Goal: Task Accomplishment & Management: Manage account settings

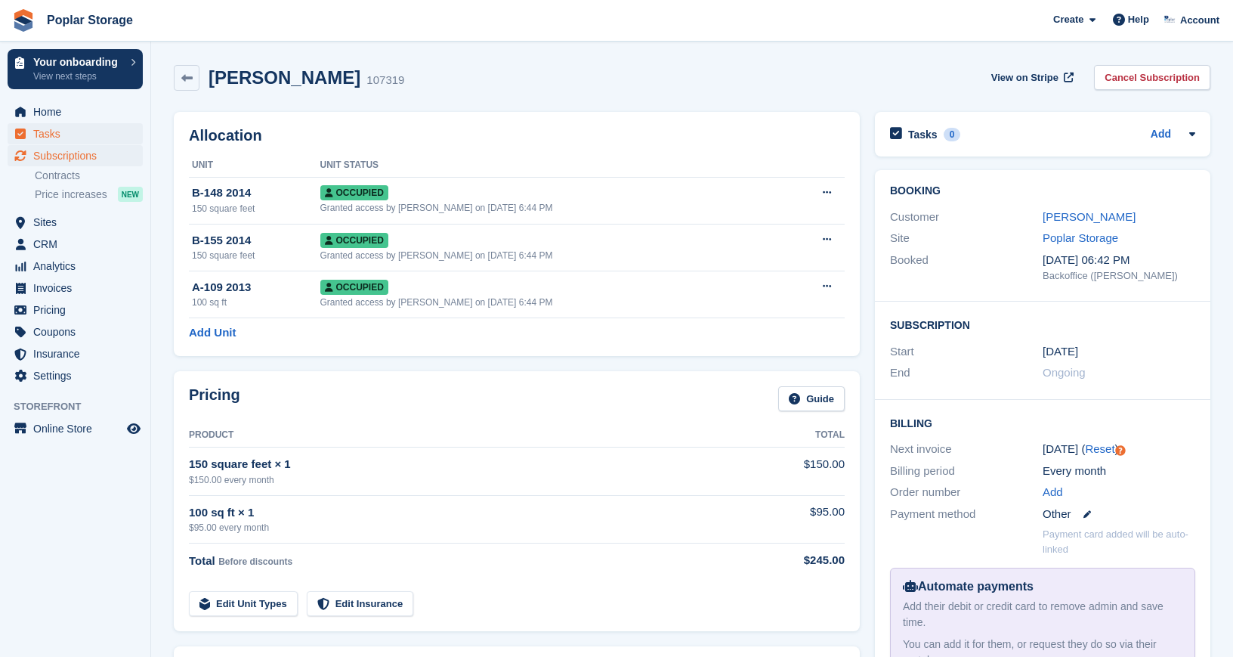
scroll to position [80, 0]
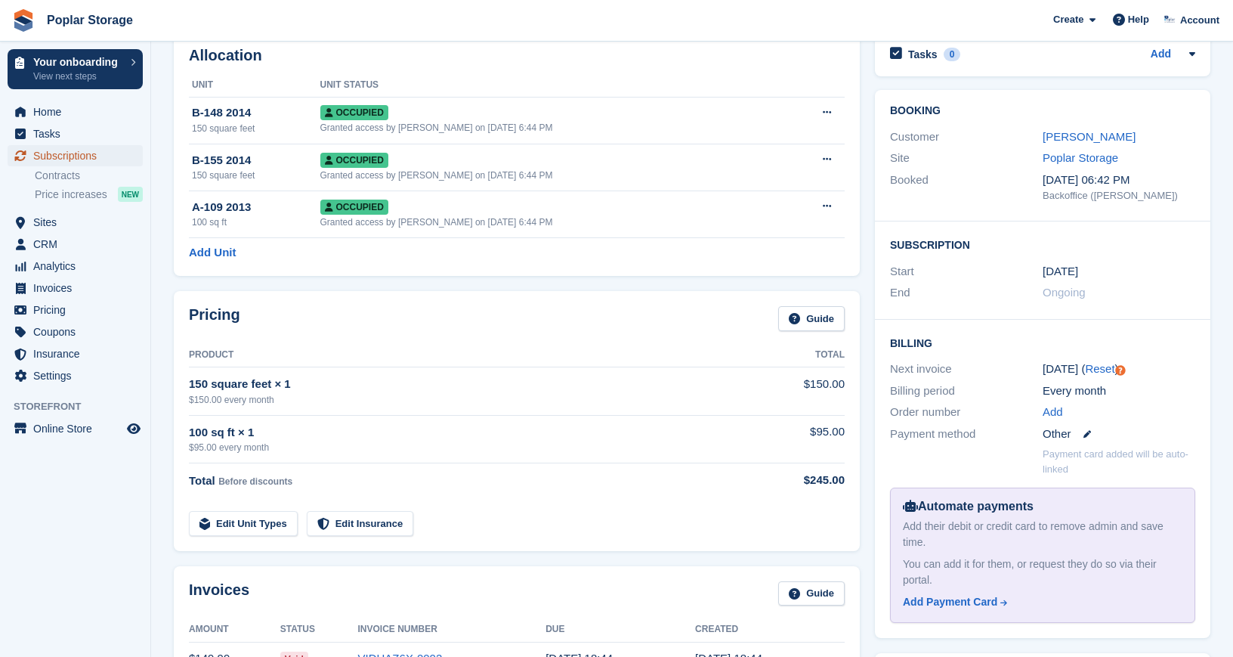
click at [57, 156] on span "Subscriptions" at bounding box center [78, 155] width 91 height 21
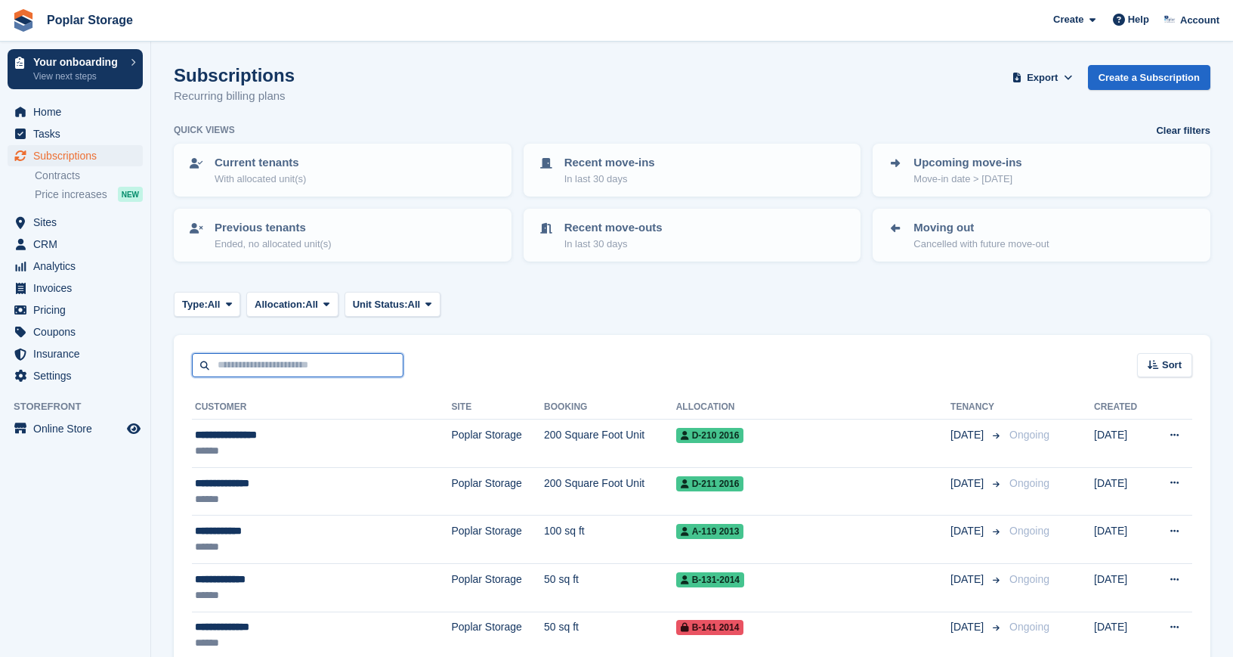
click at [295, 362] on input "text" at bounding box center [298, 365] width 212 height 25
type input "******"
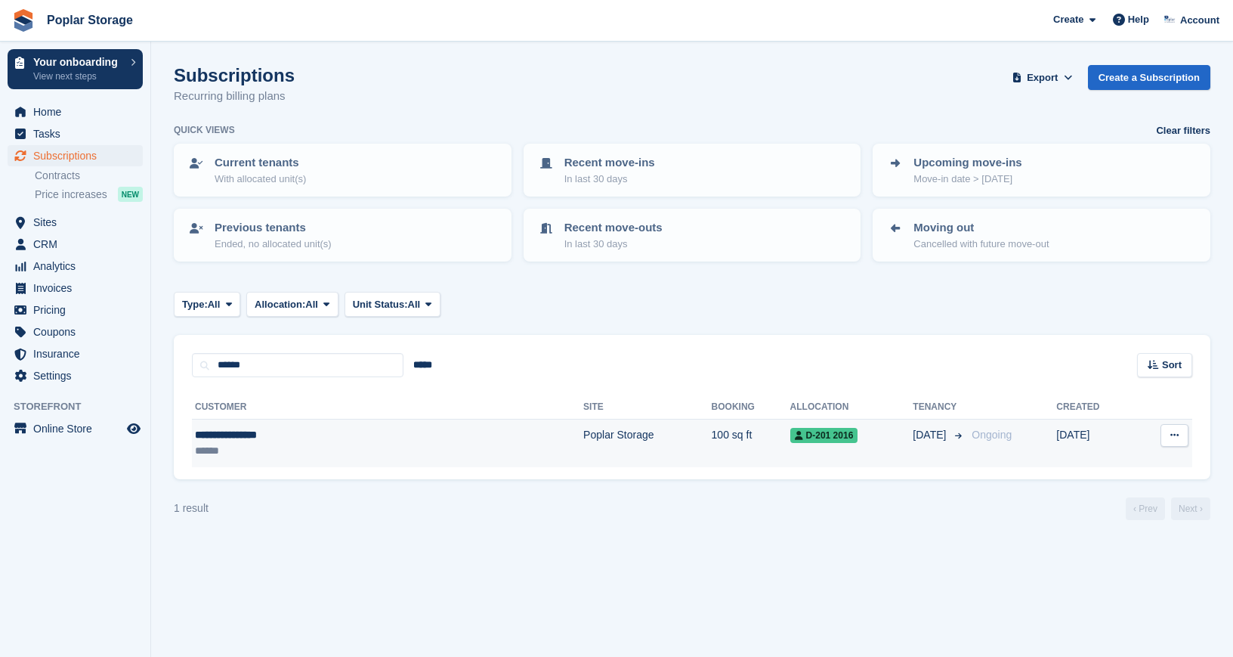
click at [271, 449] on div "******" at bounding box center [301, 451] width 213 height 16
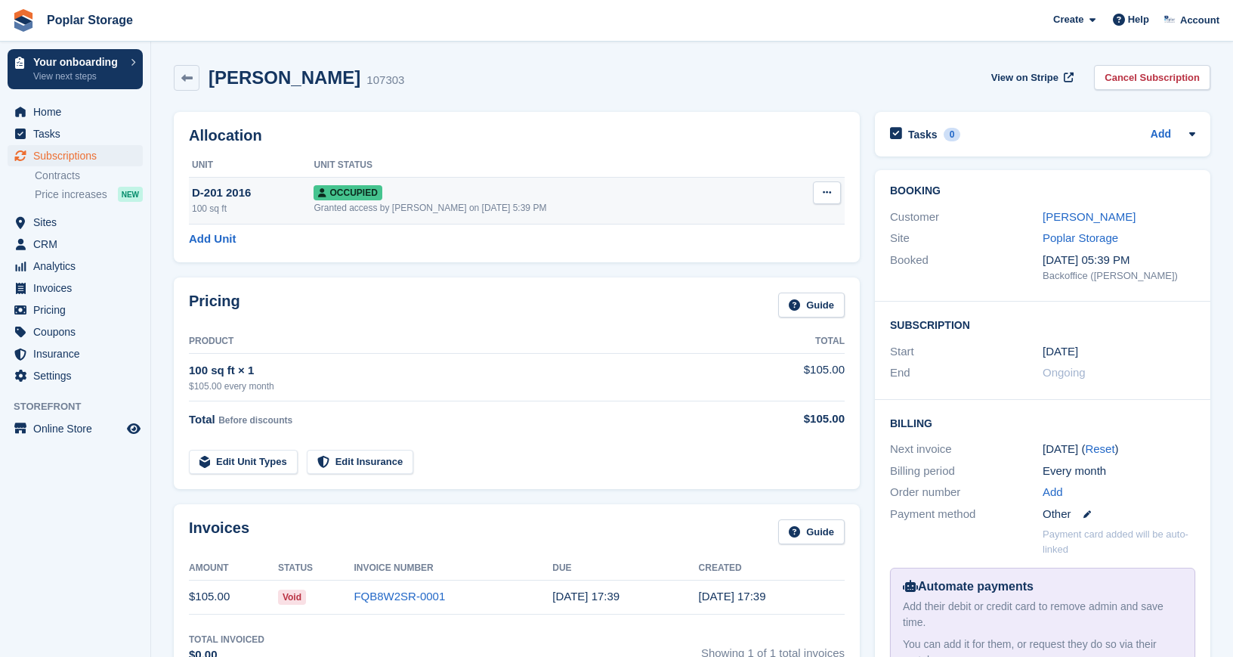
click at [401, 182] on td "Occupied Granted access by [PERSON_NAME] on [DATE] 5:39 PM" at bounding box center [547, 200] width 467 height 47
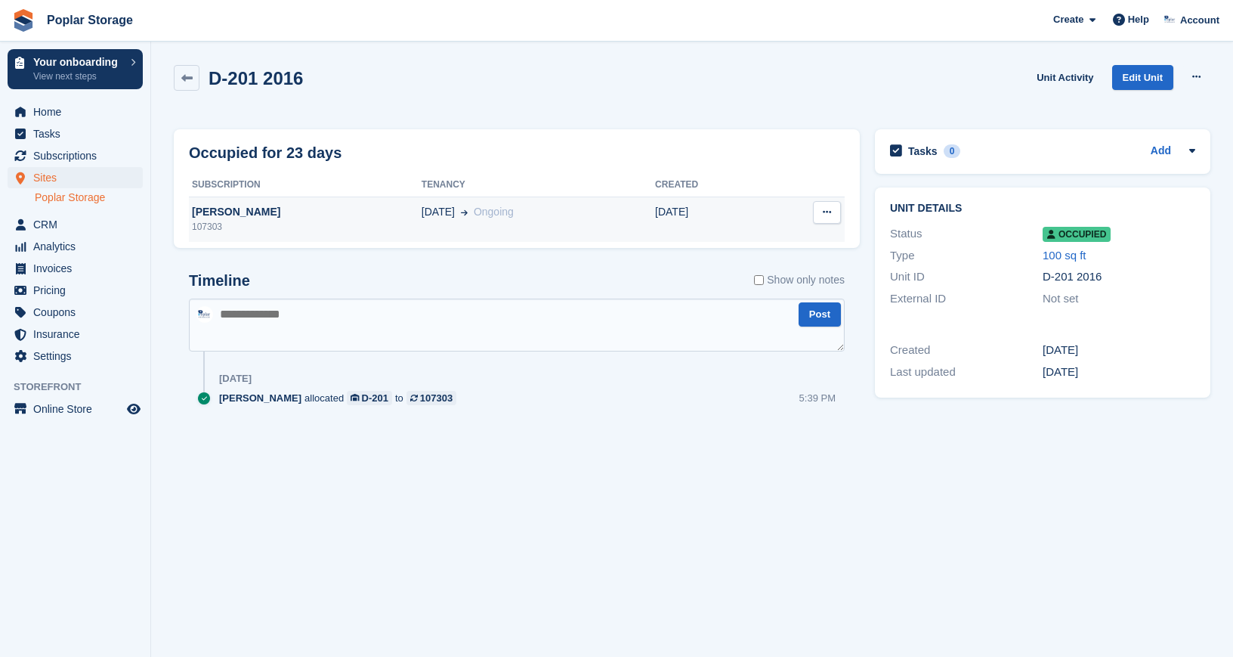
click at [382, 214] on div "[PERSON_NAME]" at bounding box center [305, 212] width 233 height 16
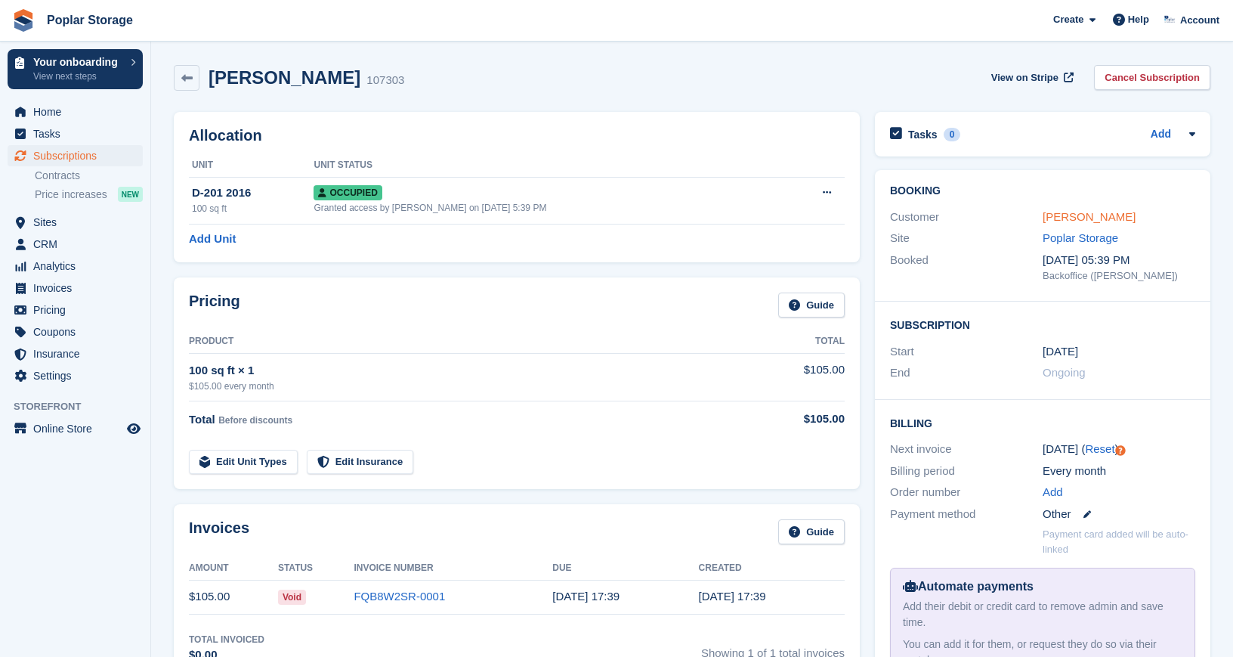
click at [1069, 219] on link "[PERSON_NAME]" at bounding box center [1089, 216] width 93 height 13
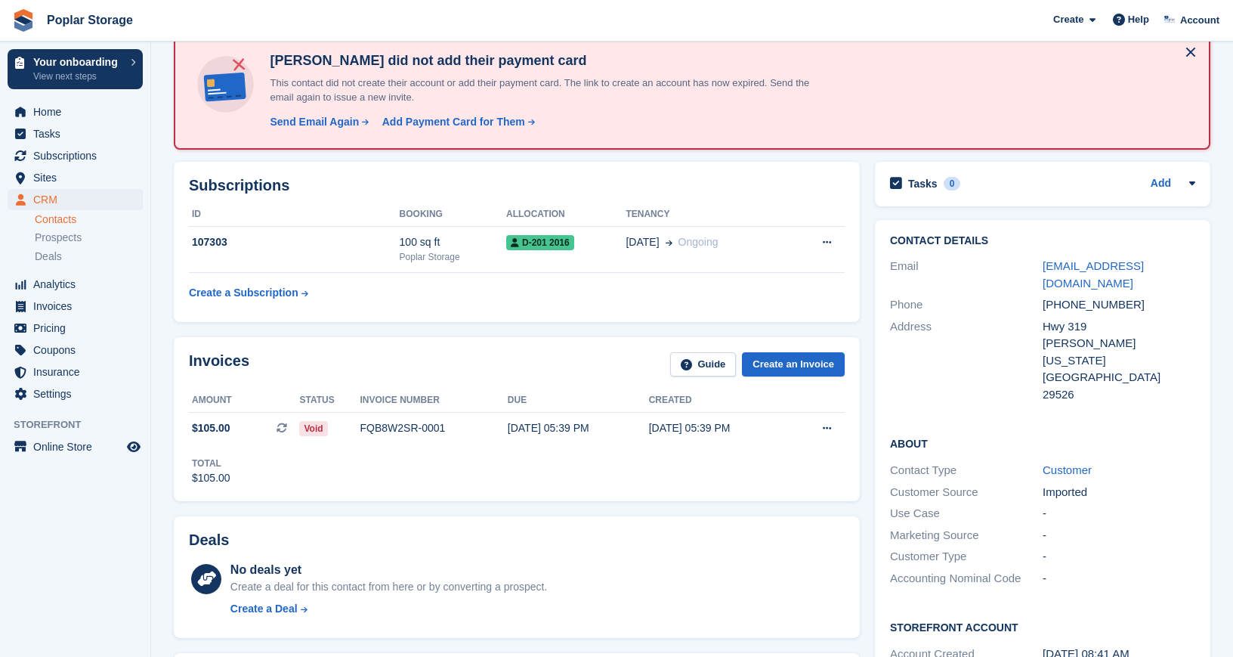
scroll to position [67, 0]
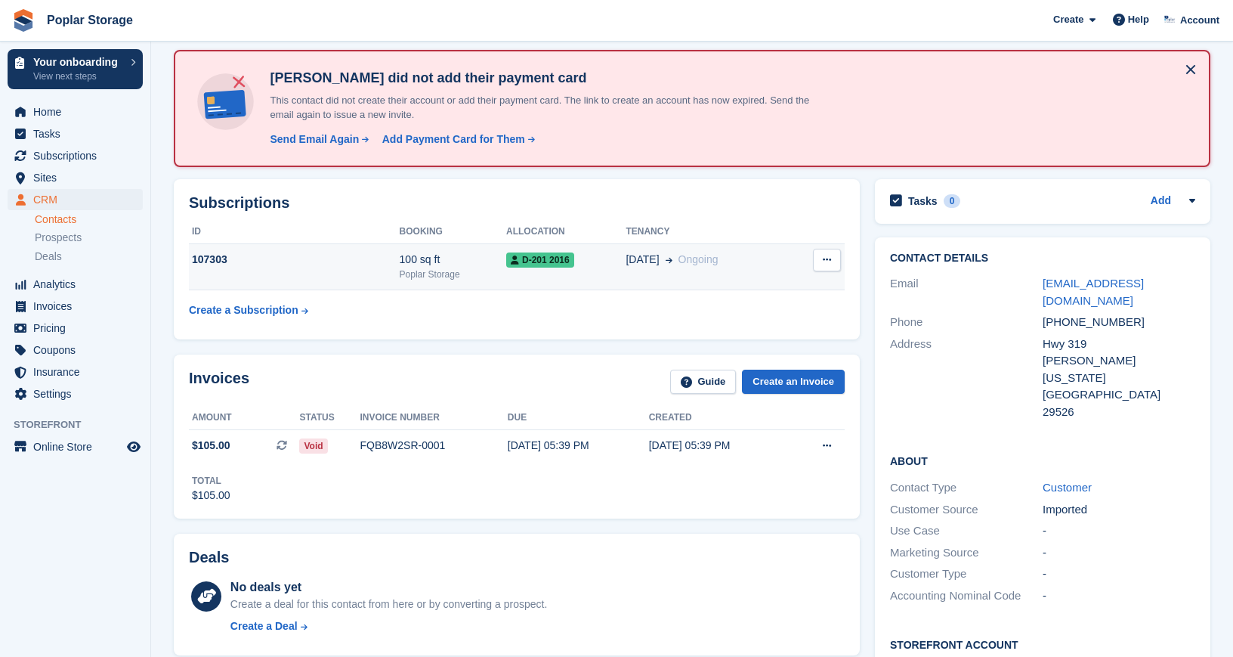
click at [551, 257] on span "D-201 2016" at bounding box center [540, 259] width 68 height 15
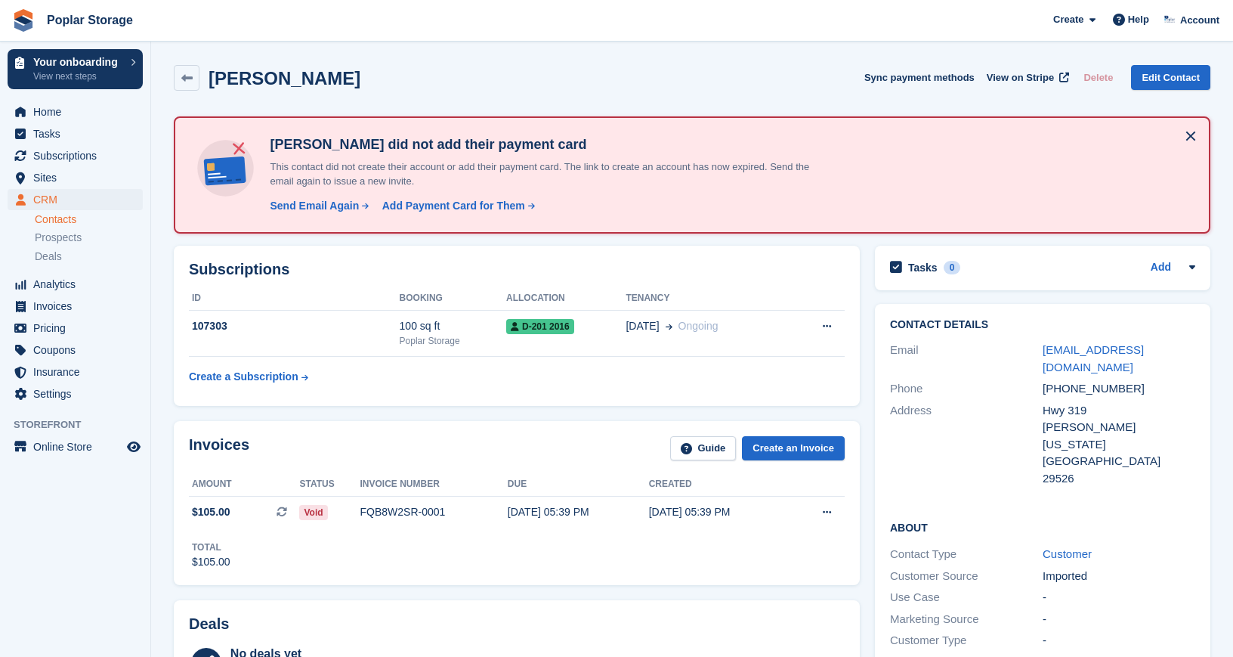
click at [679, 204] on div "Send Email Again Send add payment card request email Send an email designed to …" at bounding box center [547, 201] width 567 height 25
click at [450, 201] on div "Add Payment Card for Them" at bounding box center [453, 206] width 143 height 16
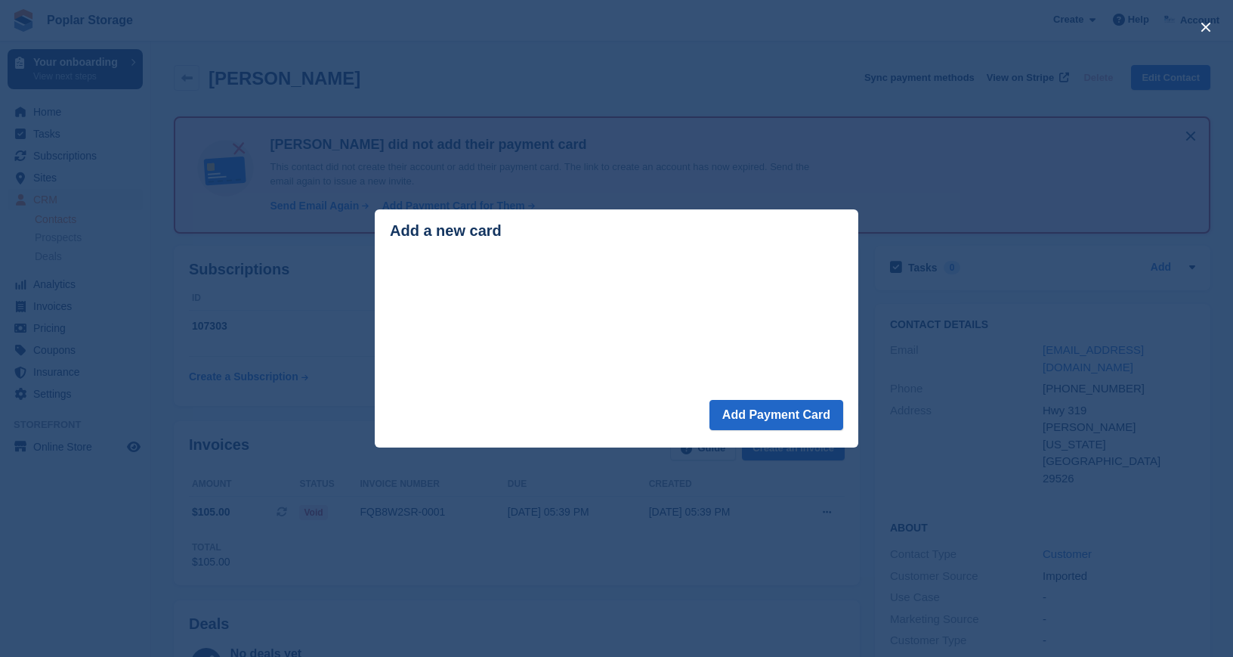
click at [524, 413] on footer "Add Payment Card" at bounding box center [617, 424] width 484 height 48
click at [804, 413] on button "Add Payment Card" at bounding box center [777, 415] width 134 height 30
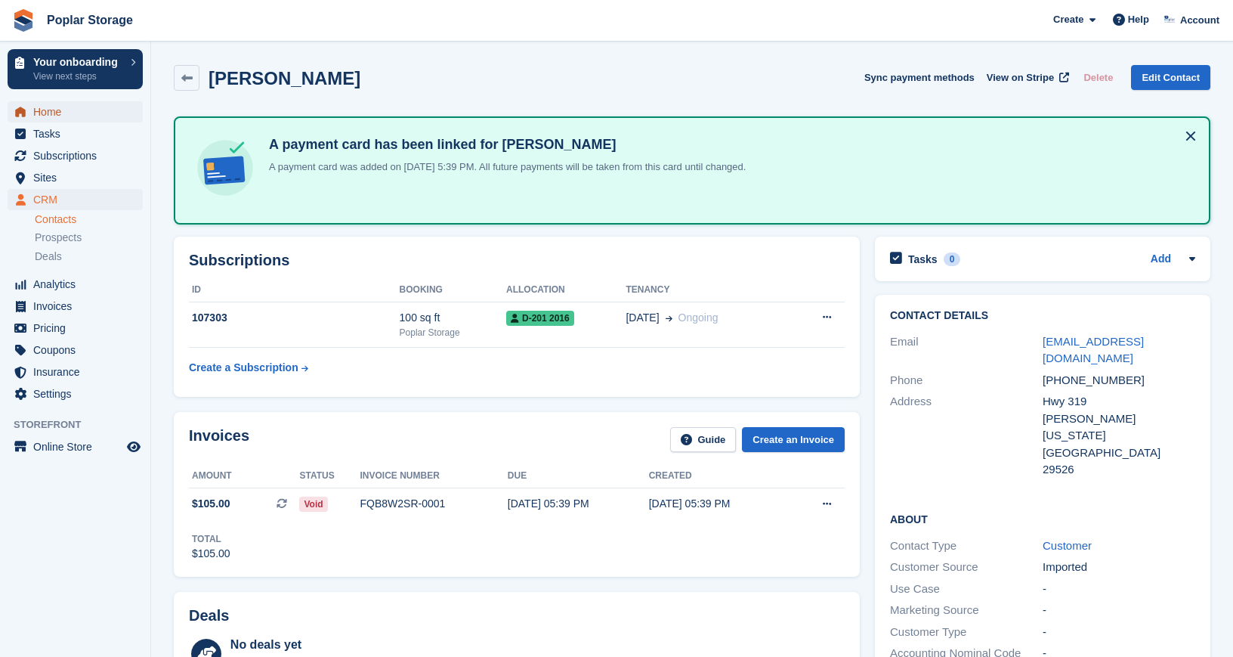
click at [39, 113] on span "Home" at bounding box center [78, 111] width 91 height 21
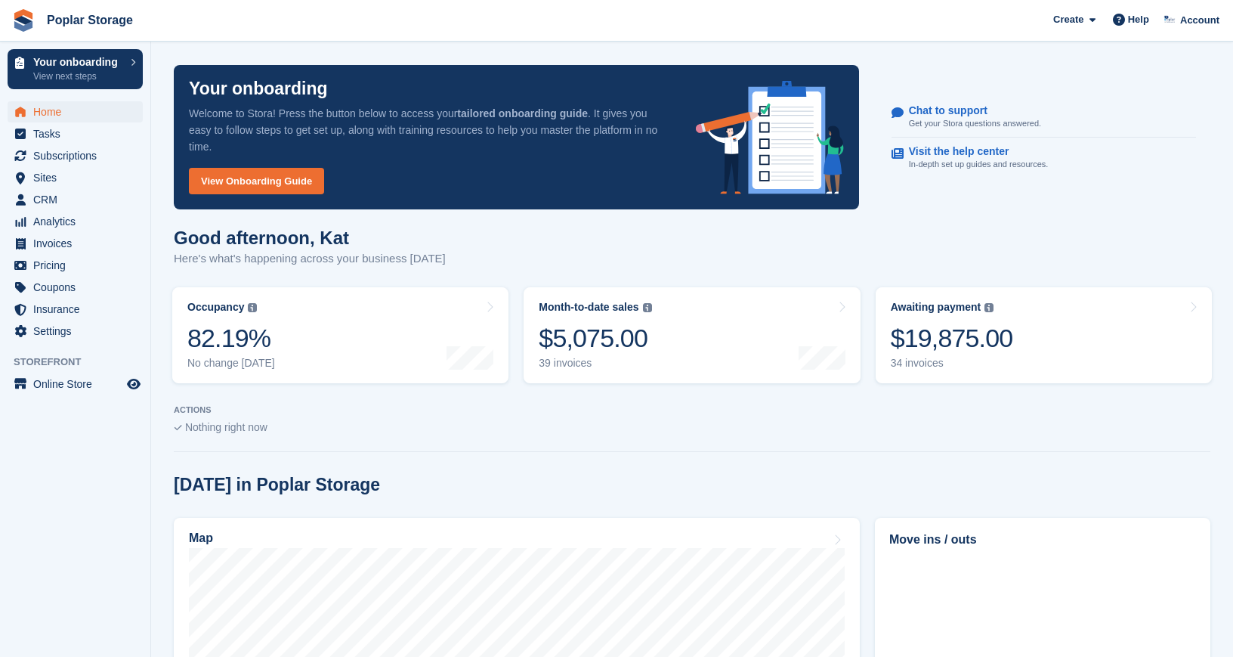
click at [593, 221] on section "Your onboarding Welcome to Stora! Press the button below to access your tailore…" at bounding box center [692, 637] width 1082 height 1274
click at [101, 112] on span "Home" at bounding box center [78, 111] width 91 height 21
click at [60, 154] on span "Subscriptions" at bounding box center [78, 155] width 91 height 21
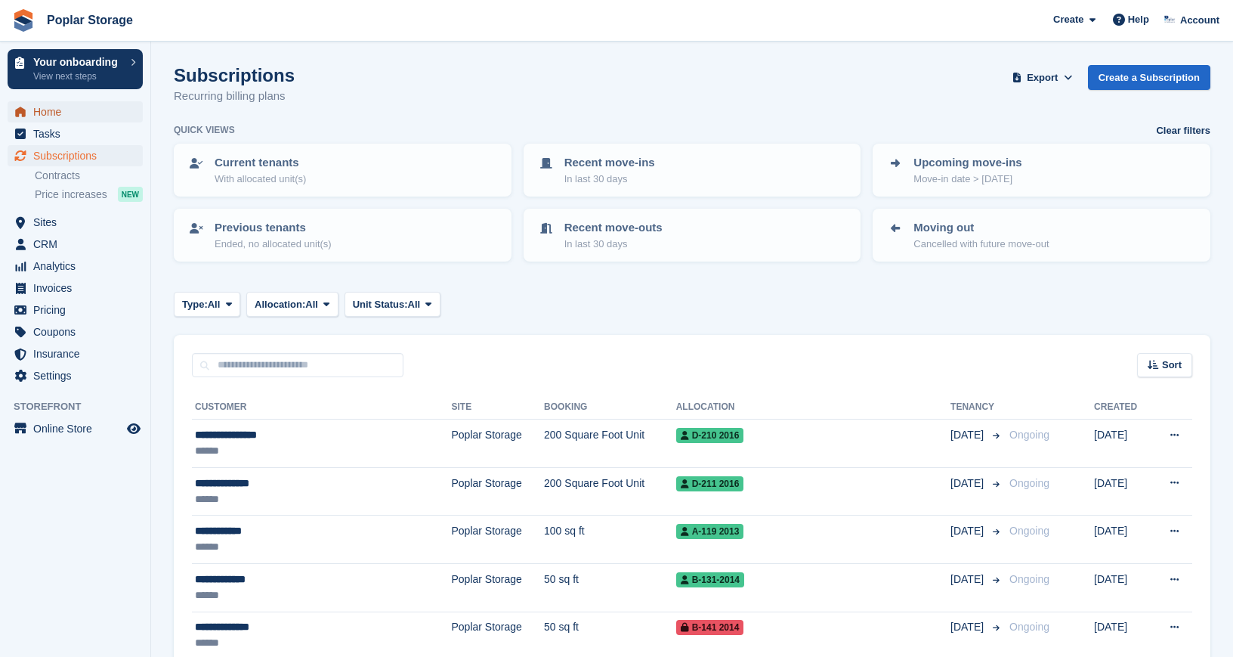
click at [53, 112] on span "Home" at bounding box center [78, 111] width 91 height 21
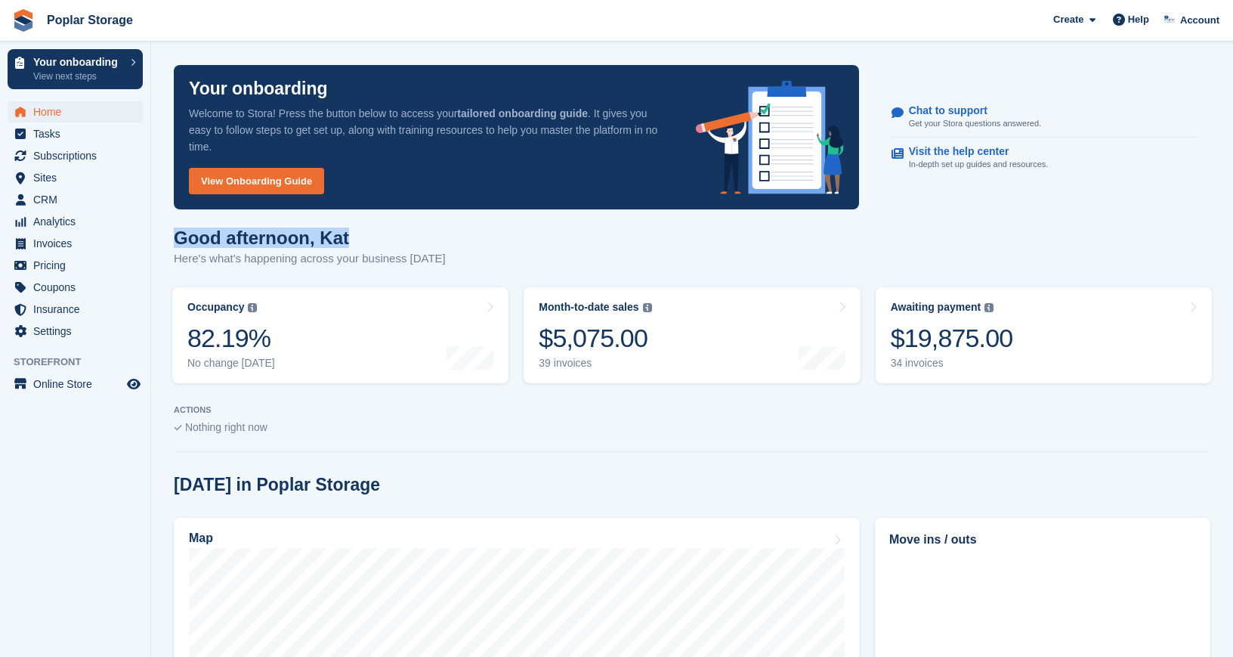
drag, startPoint x: 339, startPoint y: 237, endPoint x: 173, endPoint y: 235, distance: 165.5
click at [173, 235] on section "Your onboarding Welcome to Stora! Press the button below to access your tailore…" at bounding box center [692, 637] width 1082 height 1274
click at [53, 107] on span "Home" at bounding box center [78, 111] width 91 height 21
click at [57, 243] on span "Invoices" at bounding box center [78, 243] width 91 height 21
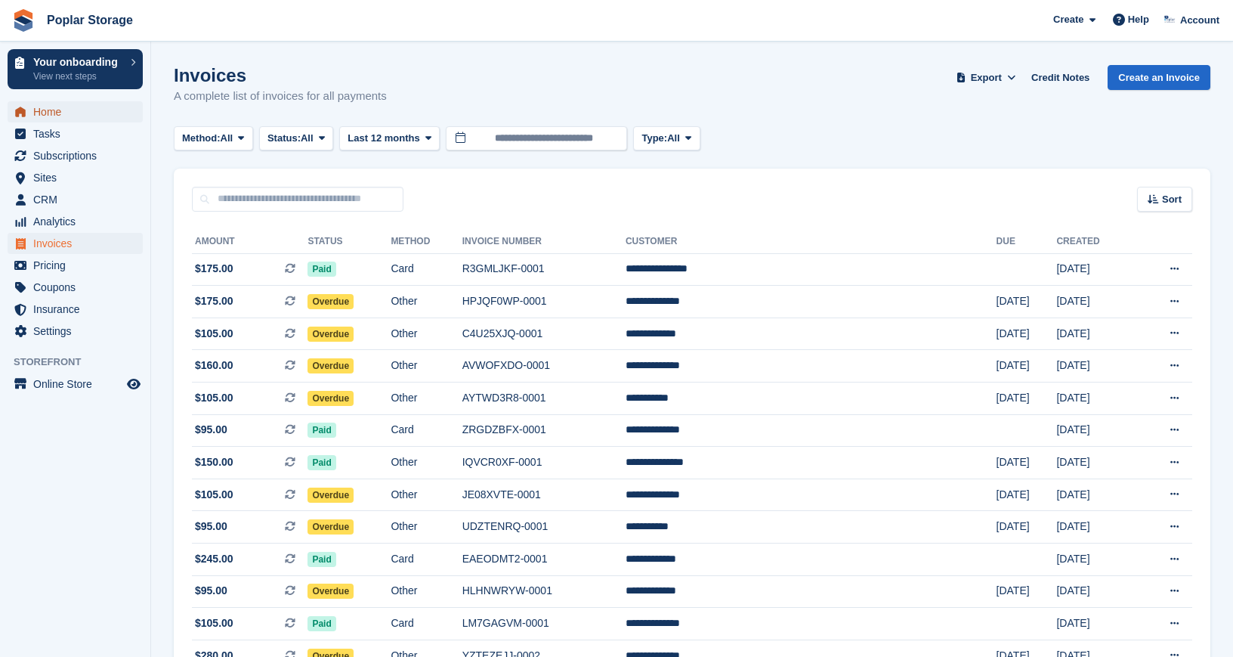
click at [61, 110] on span "Home" at bounding box center [78, 111] width 91 height 21
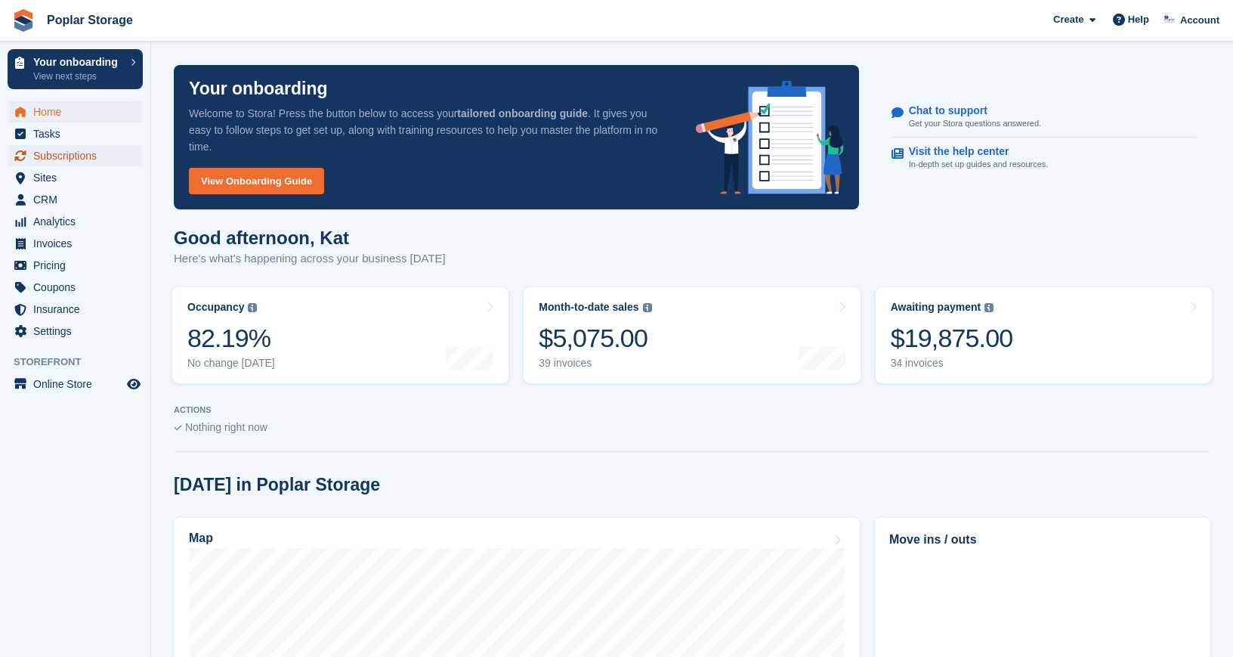
click at [67, 153] on span "Subscriptions" at bounding box center [78, 155] width 91 height 21
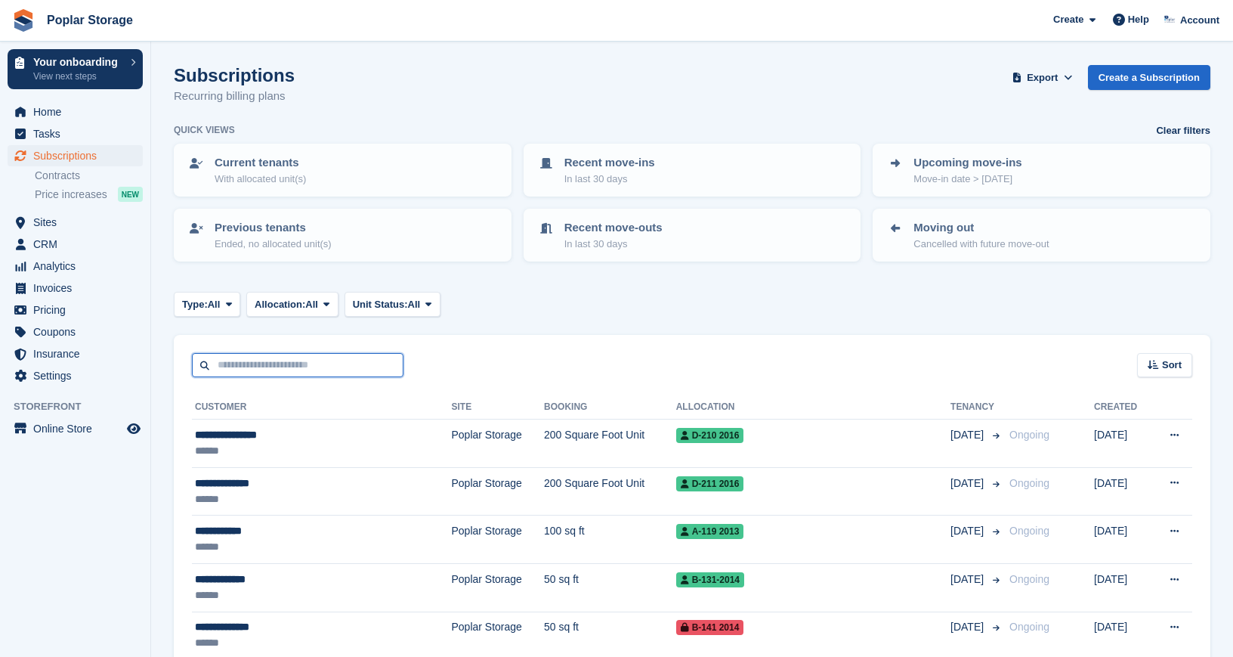
click at [235, 366] on input "text" at bounding box center [298, 365] width 212 height 25
type input "******"
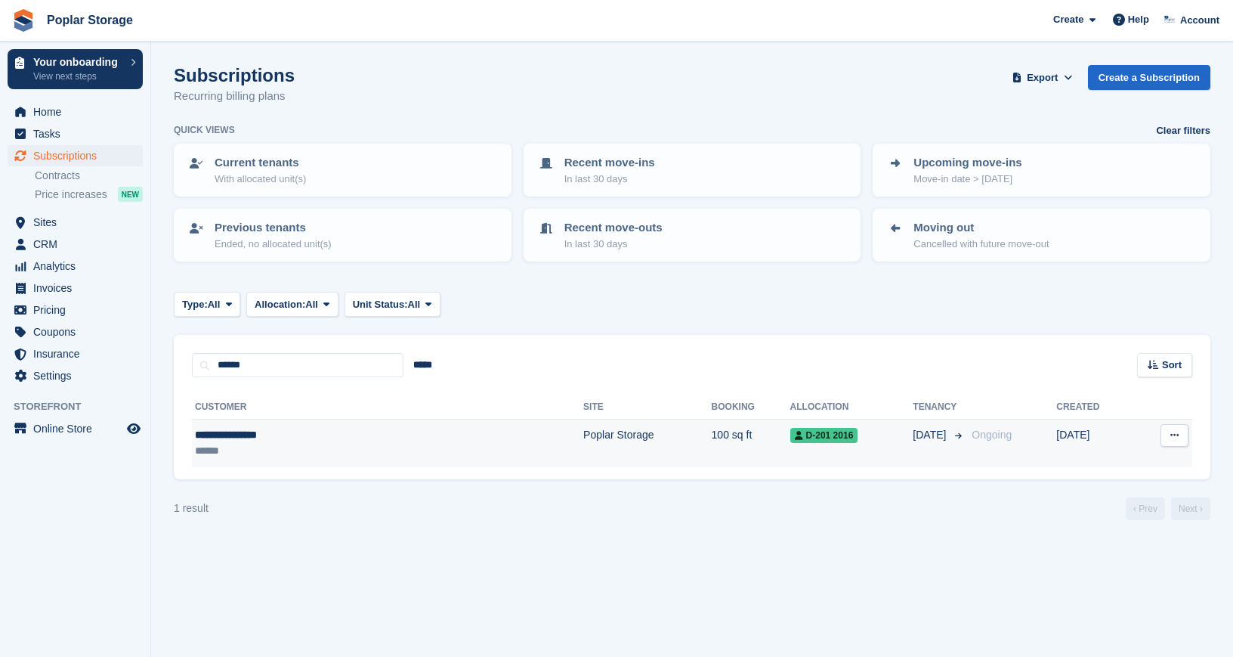
click at [252, 443] on div "******" at bounding box center [301, 451] width 213 height 16
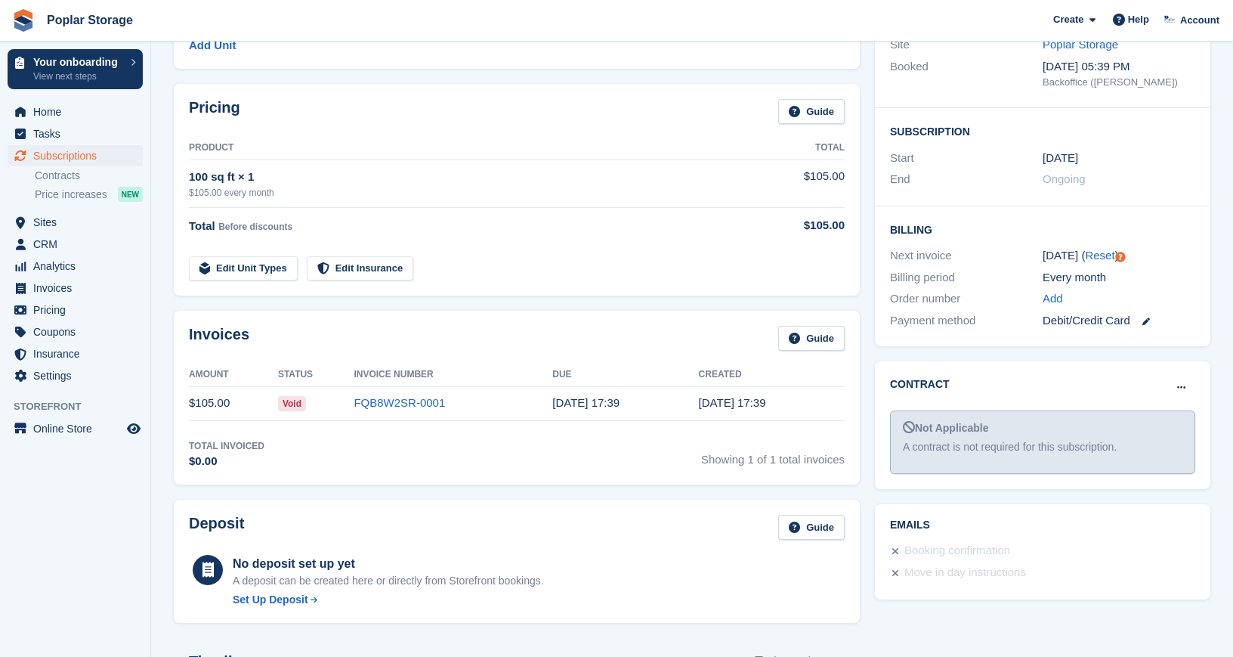
scroll to position [196, 0]
click at [1156, 218] on div "Billing Next invoice [DATE] ( Reset ) Billing period Every month Order number A…" at bounding box center [1043, 274] width 336 height 141
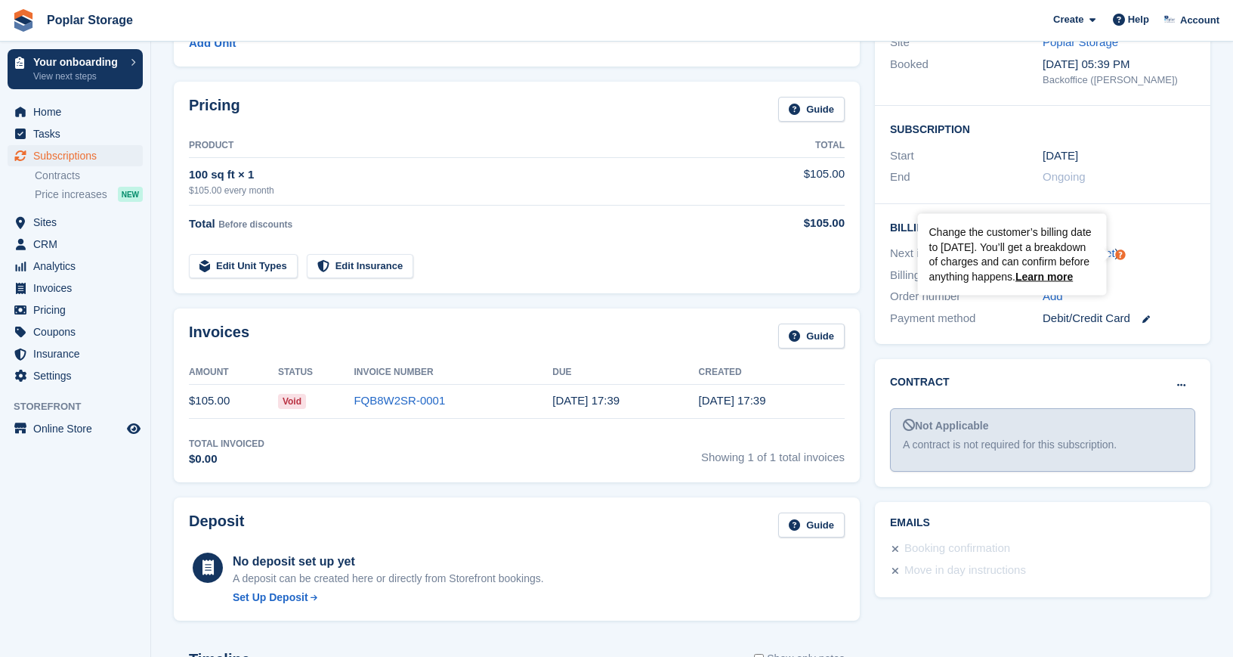
click at [1128, 148] on div "[DATE]" at bounding box center [1119, 155] width 153 height 17
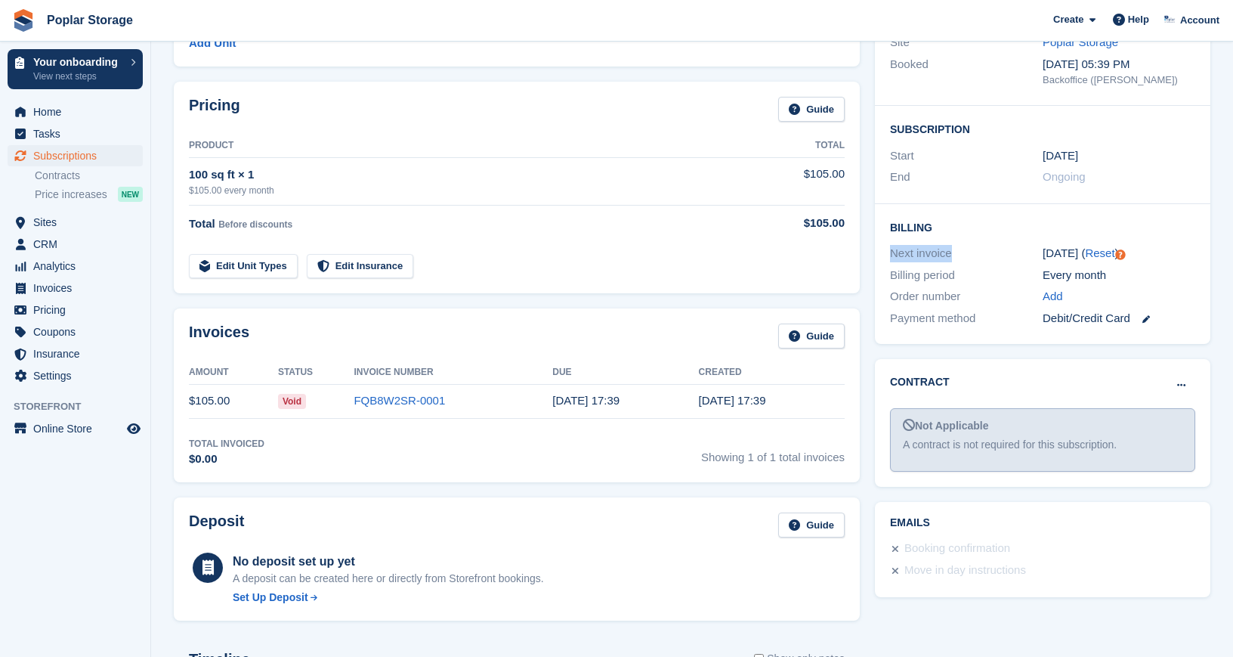
drag, startPoint x: 952, startPoint y: 255, endPoint x: 884, endPoint y: 257, distance: 68.0
click at [884, 257] on div "Billing Next invoice [DATE] ( Reset ) Billing period Every month Order number A…" at bounding box center [1043, 274] width 336 height 141
click at [939, 246] on div "Next invoice" at bounding box center [966, 253] width 153 height 17
drag, startPoint x: 950, startPoint y: 254, endPoint x: 880, endPoint y: 256, distance: 69.6
click at [880, 256] on div "Billing Next invoice [DATE] ( Reset ) Billing period Every month Order number A…" at bounding box center [1043, 274] width 336 height 141
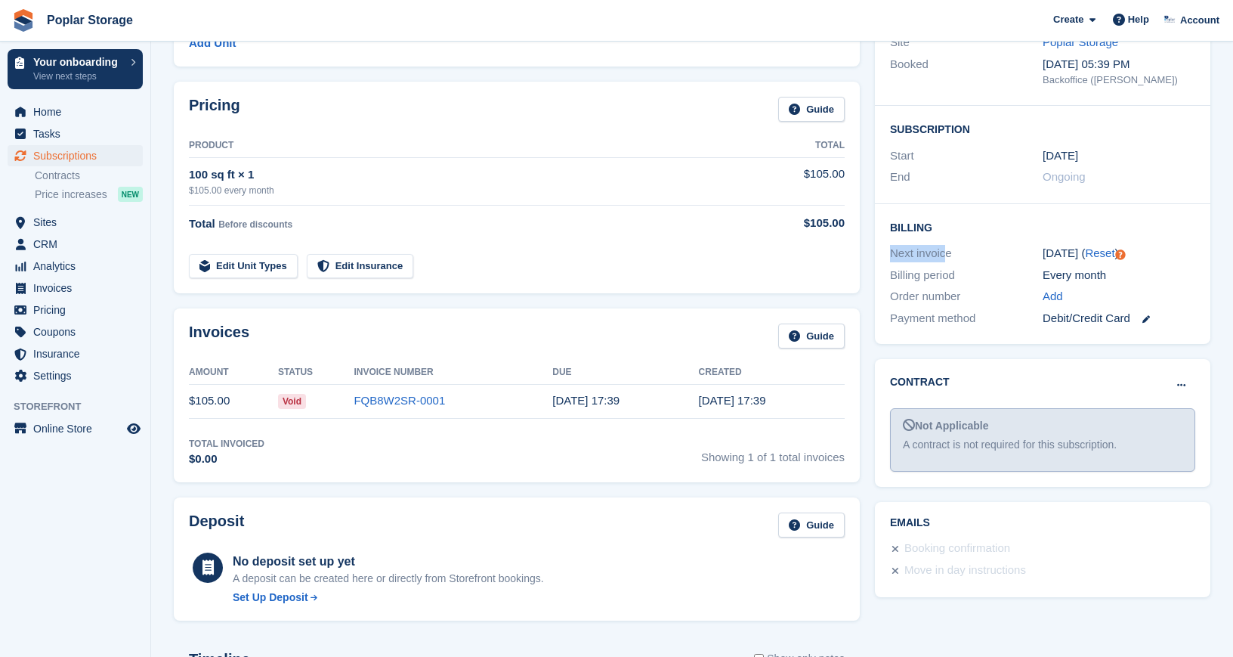
click at [920, 258] on div "Next invoice" at bounding box center [966, 253] width 153 height 17
drag, startPoint x: 957, startPoint y: 278, endPoint x: 885, endPoint y: 274, distance: 71.9
click at [885, 274] on div "Billing Next invoice [DATE] ( Reset ) Billing period Every month Order number A…" at bounding box center [1043, 274] width 336 height 141
drag, startPoint x: 892, startPoint y: 255, endPoint x: 955, endPoint y: 257, distance: 62.7
click at [955, 257] on div "Next invoice" at bounding box center [966, 253] width 153 height 17
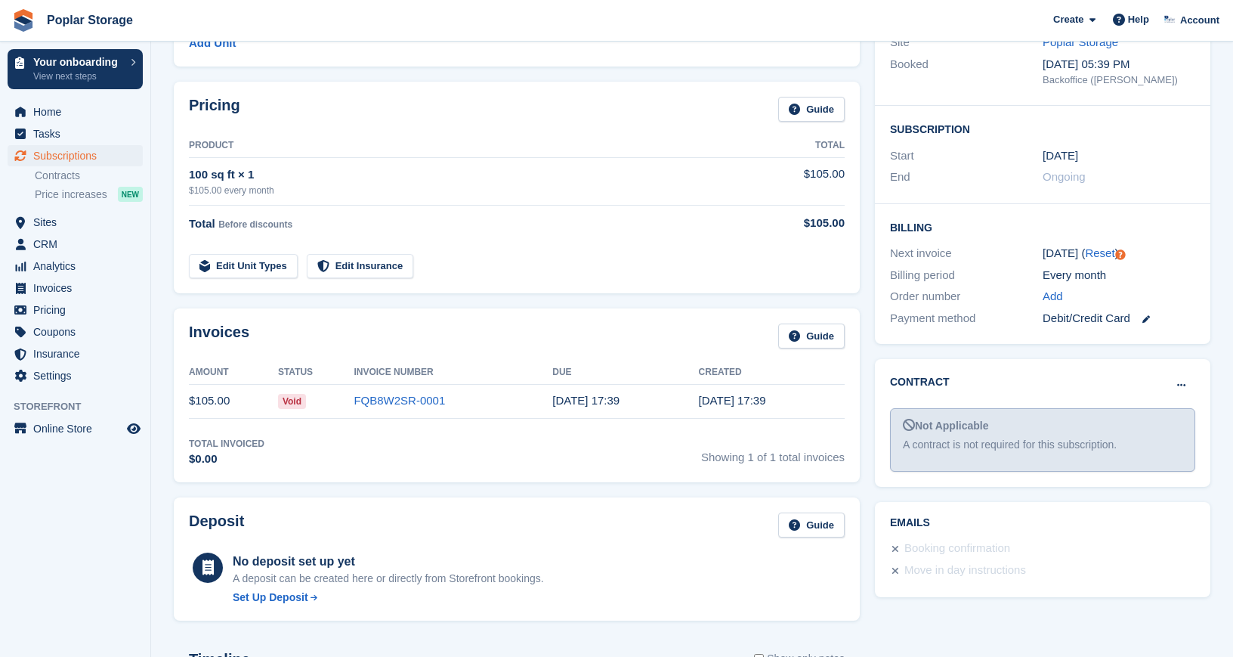
click at [949, 304] on div "Order number" at bounding box center [966, 296] width 153 height 17
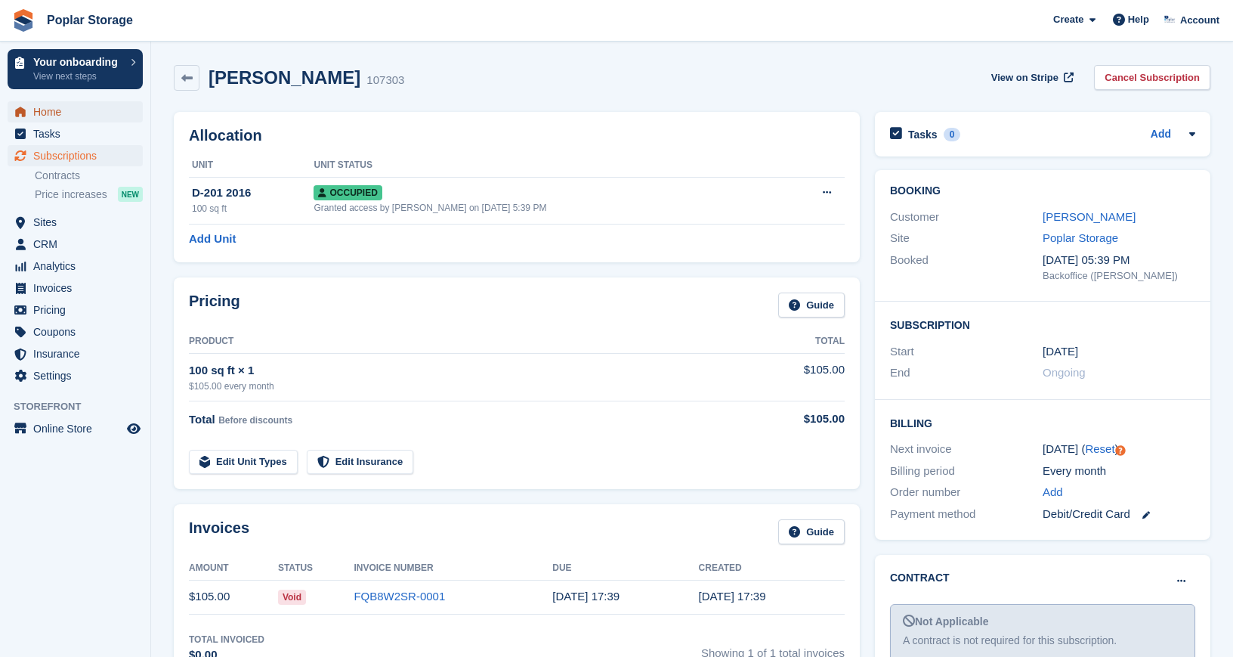
click at [85, 108] on span "Home" at bounding box center [78, 111] width 91 height 21
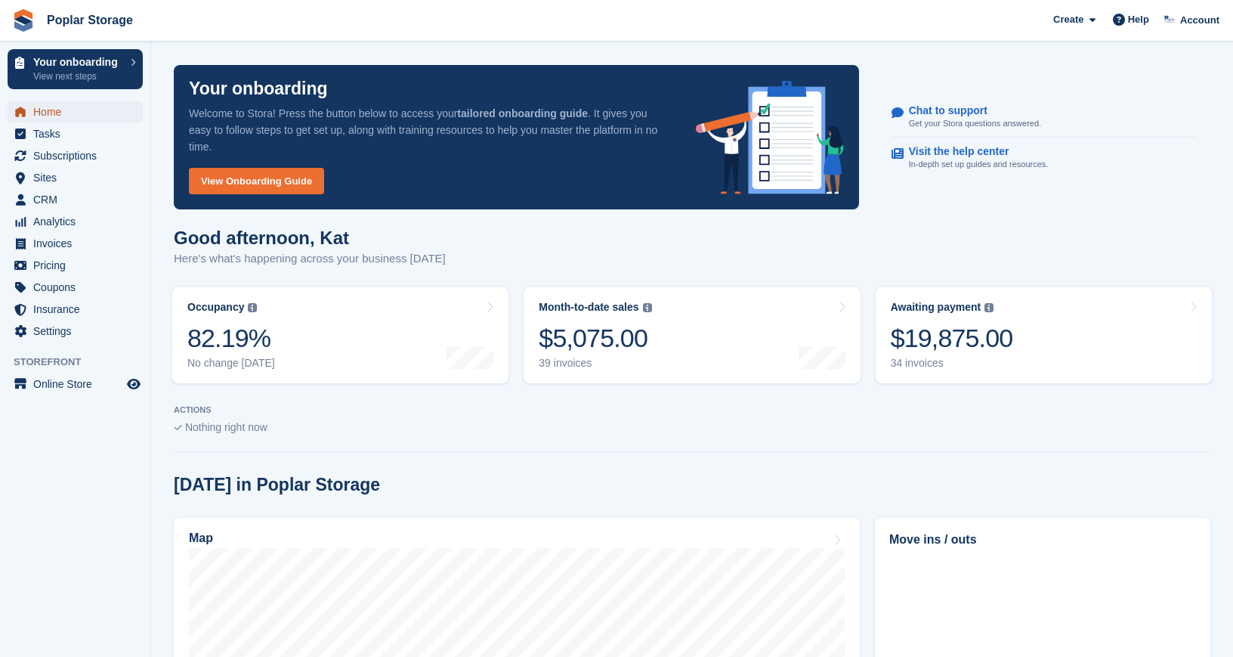
click at [45, 113] on span "Home" at bounding box center [78, 111] width 91 height 21
click at [59, 152] on span "Subscriptions" at bounding box center [78, 155] width 91 height 21
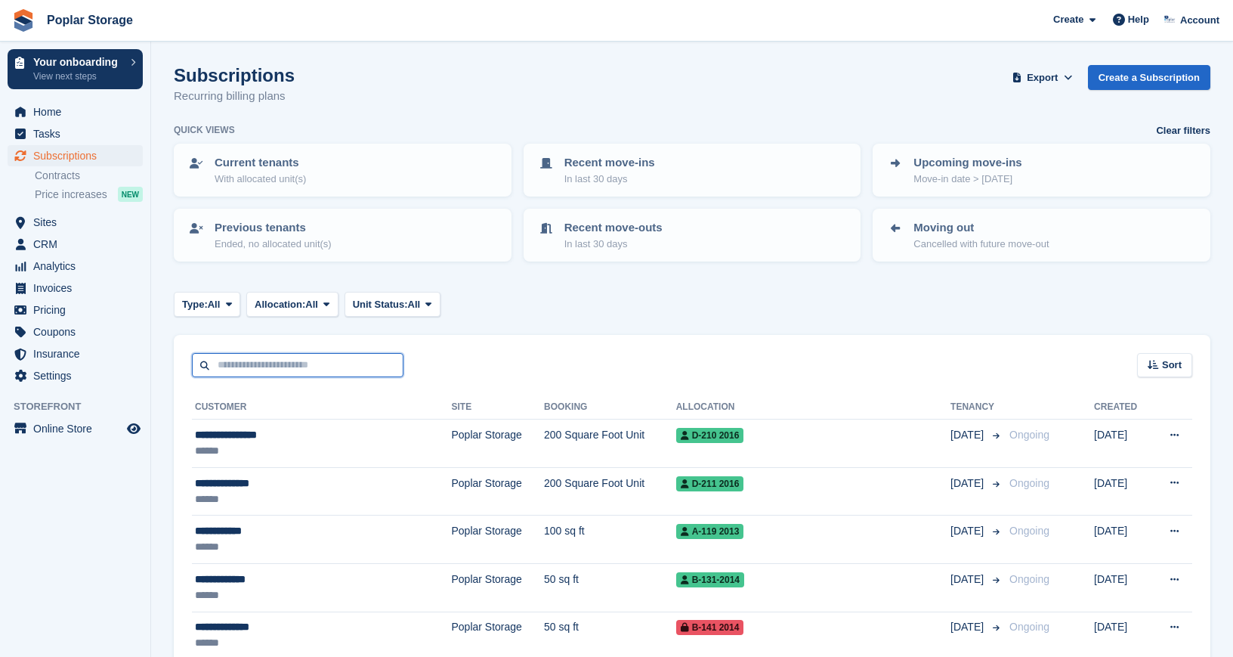
click at [298, 369] on input "text" at bounding box center [298, 365] width 212 height 25
type input "******"
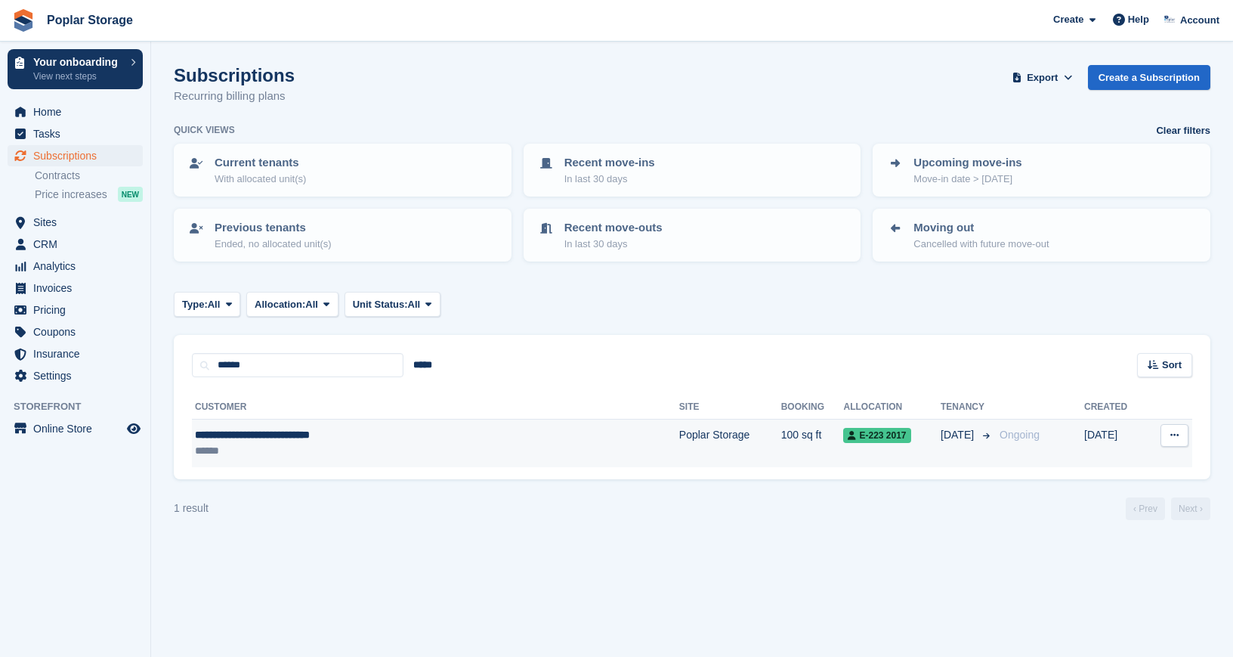
click at [257, 438] on span "**********" at bounding box center [252, 434] width 115 height 11
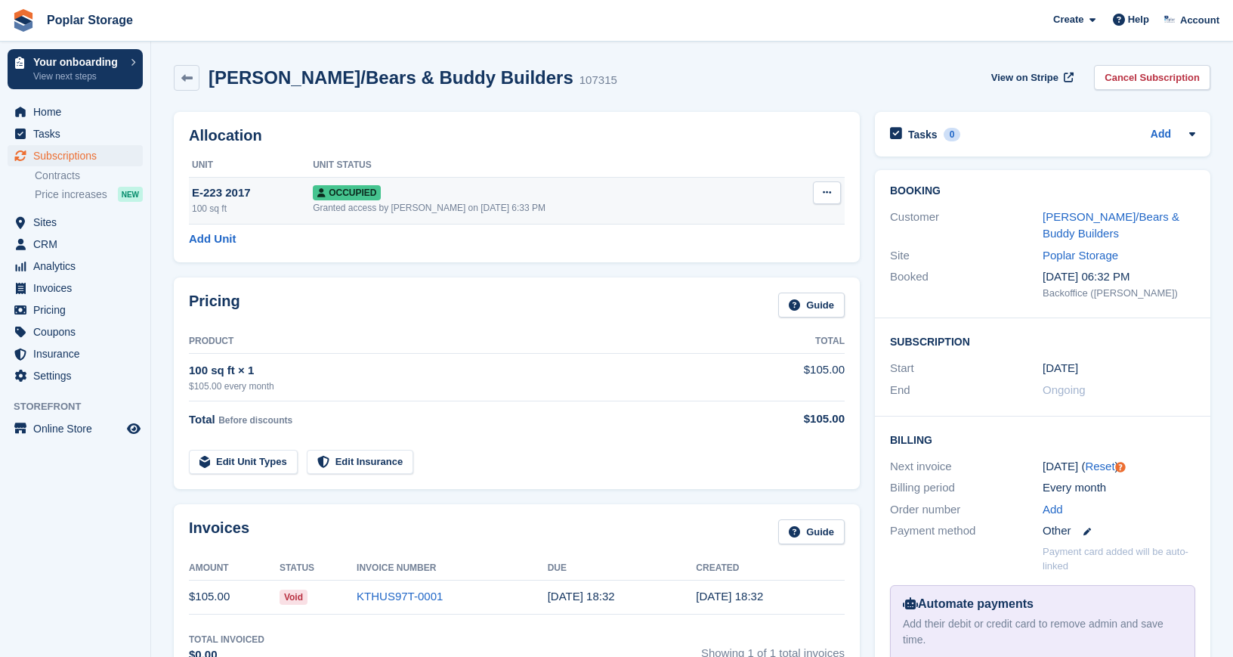
click at [521, 200] on td "Occupied Granted access by Kat Palmer on 9th Sep, 6:33 PM" at bounding box center [547, 200] width 469 height 47
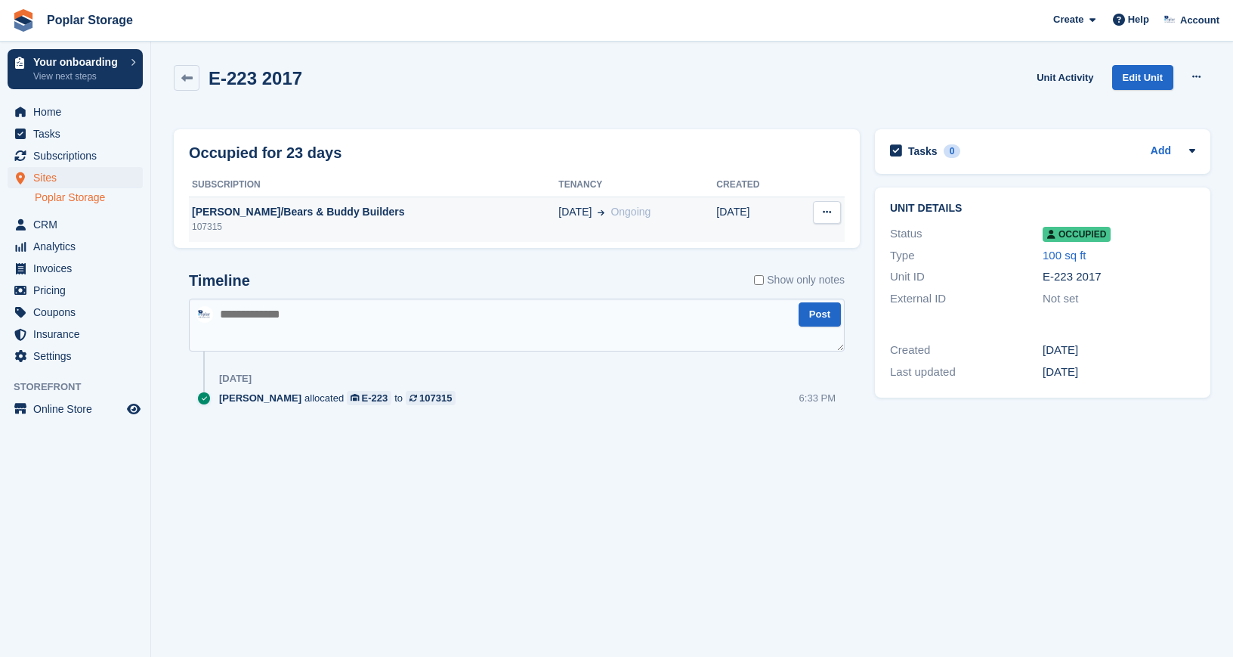
click at [475, 223] on div "107315" at bounding box center [374, 227] width 370 height 14
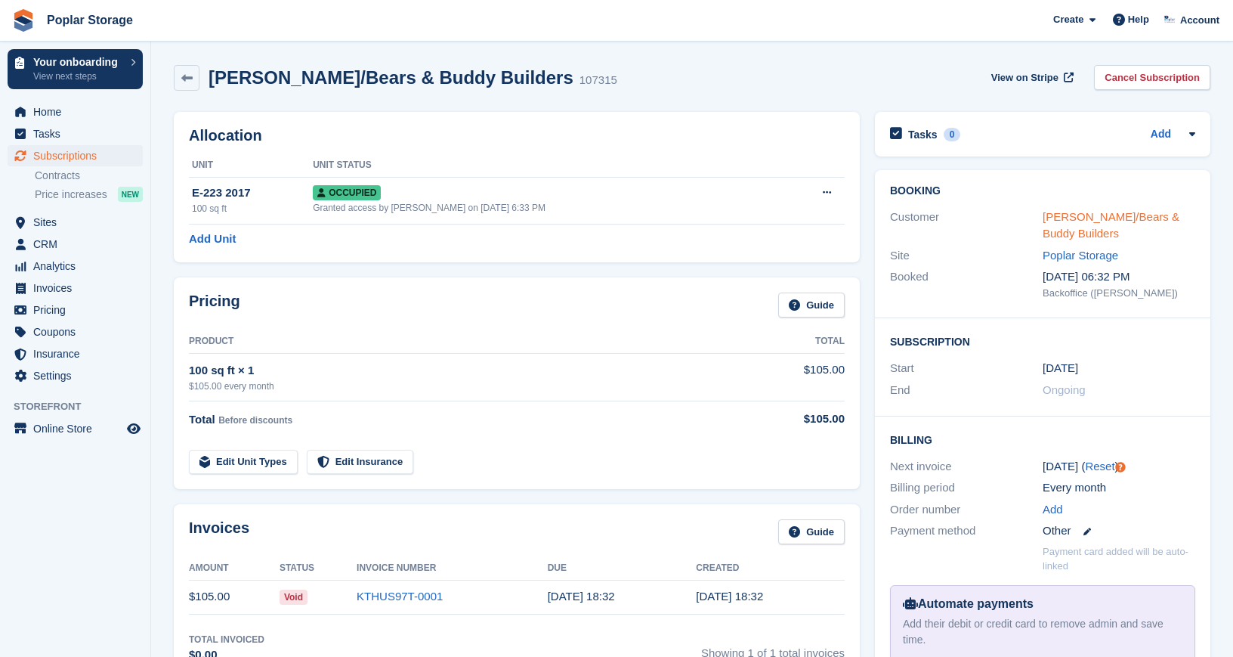
click at [1126, 216] on link "Morgan Harmer/Bears & Buddy Builders" at bounding box center [1111, 225] width 137 height 30
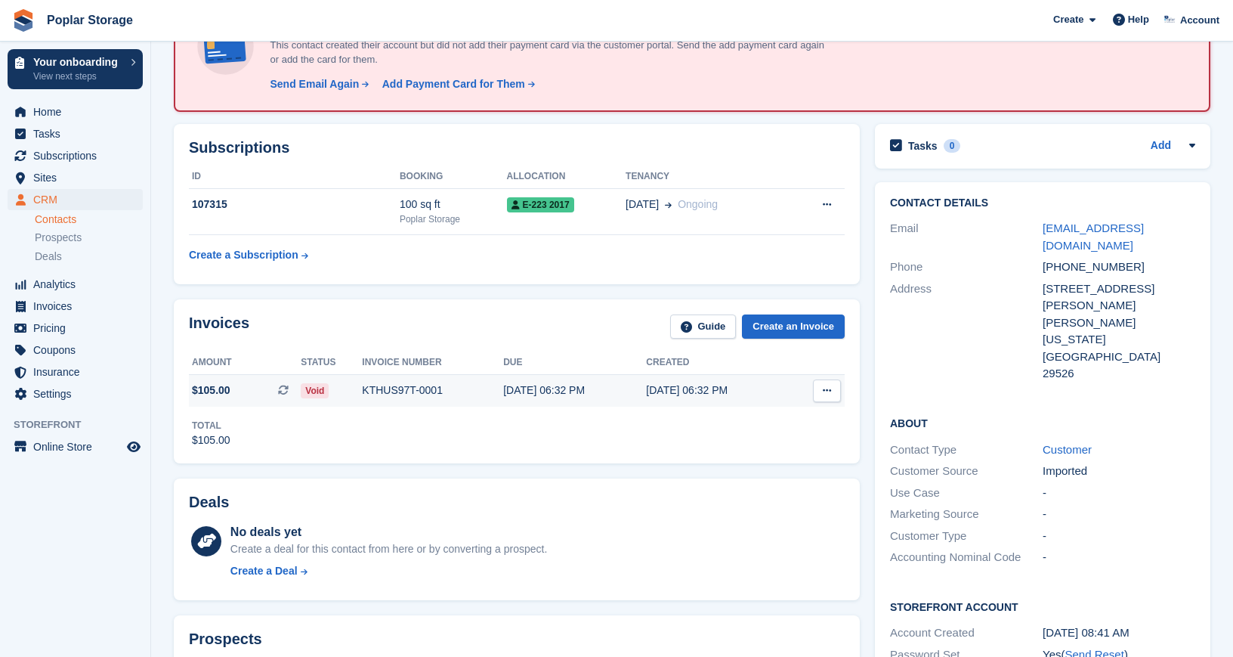
scroll to position [120, 0]
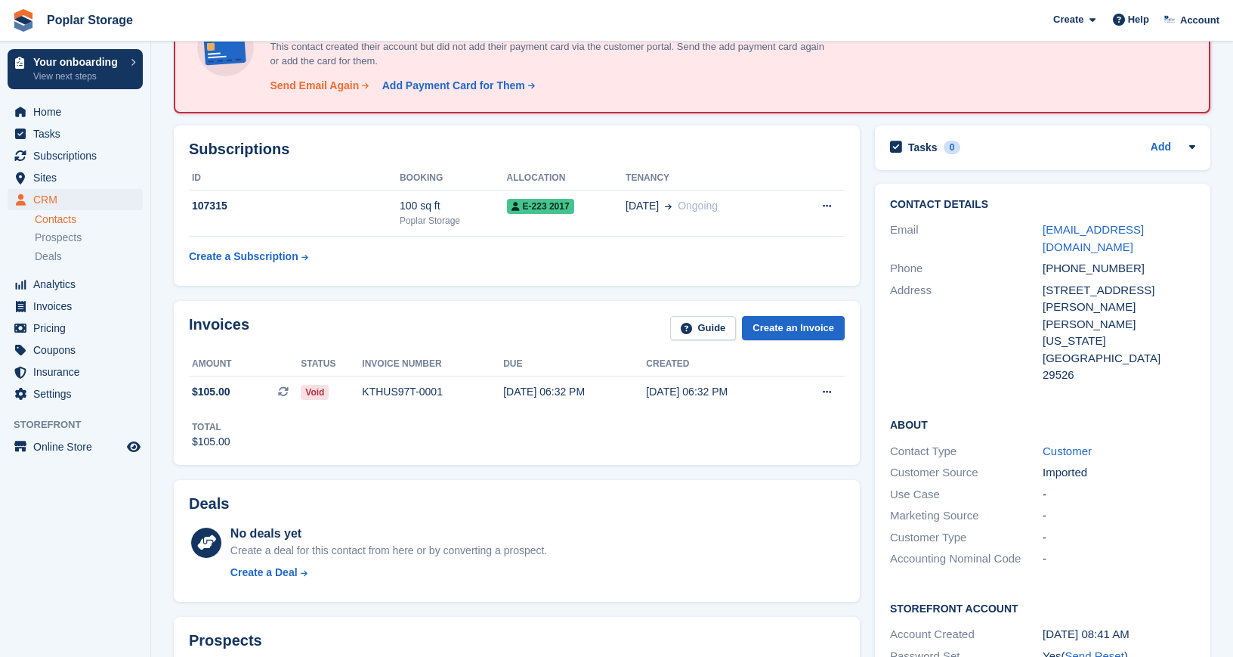
click at [324, 84] on div "Send Email Again" at bounding box center [314, 86] width 89 height 16
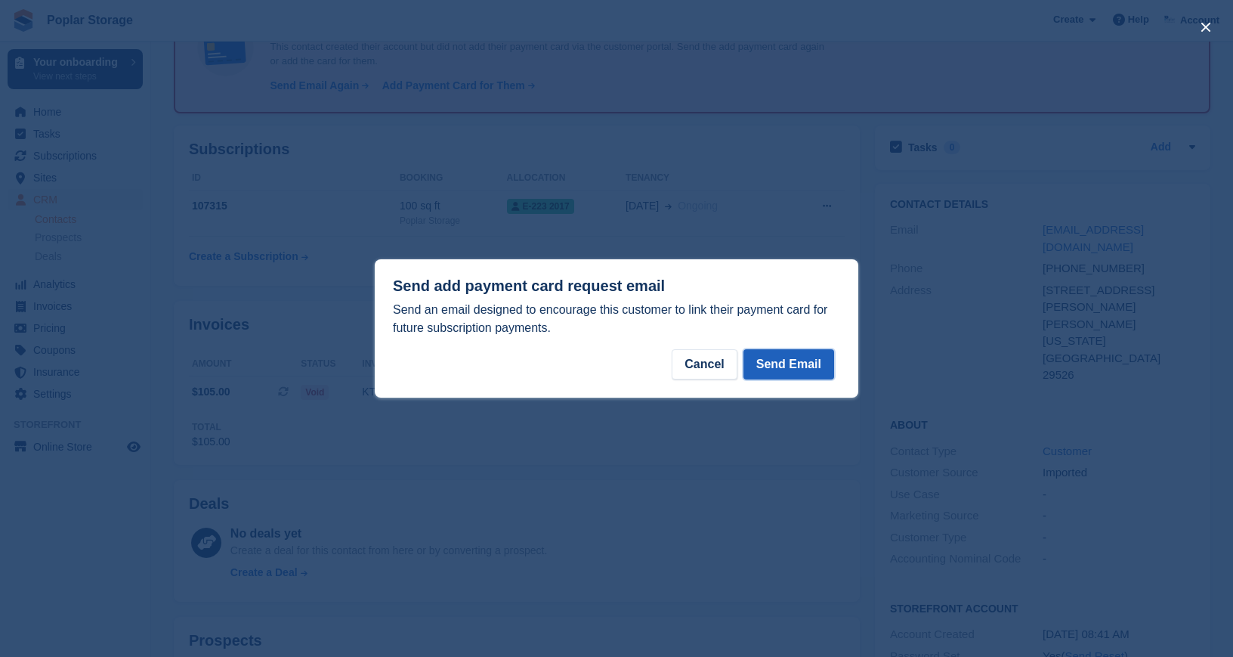
click at [777, 366] on button "Send Email" at bounding box center [789, 364] width 91 height 30
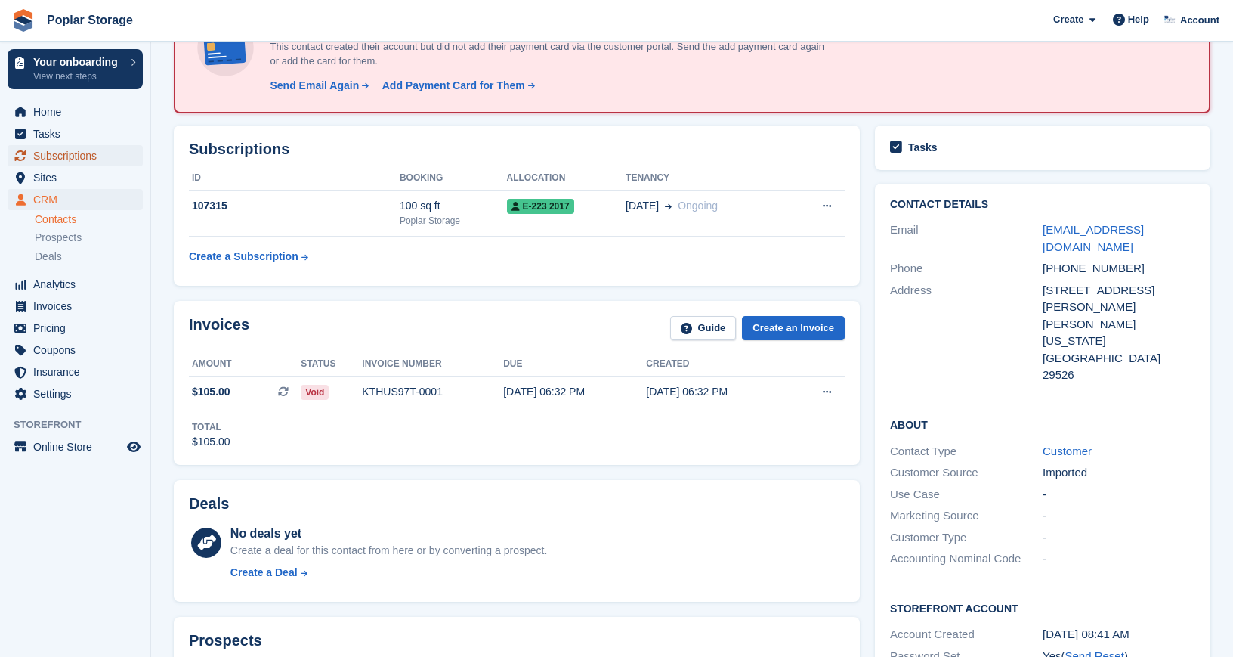
click at [50, 155] on span "Subscriptions" at bounding box center [78, 155] width 91 height 21
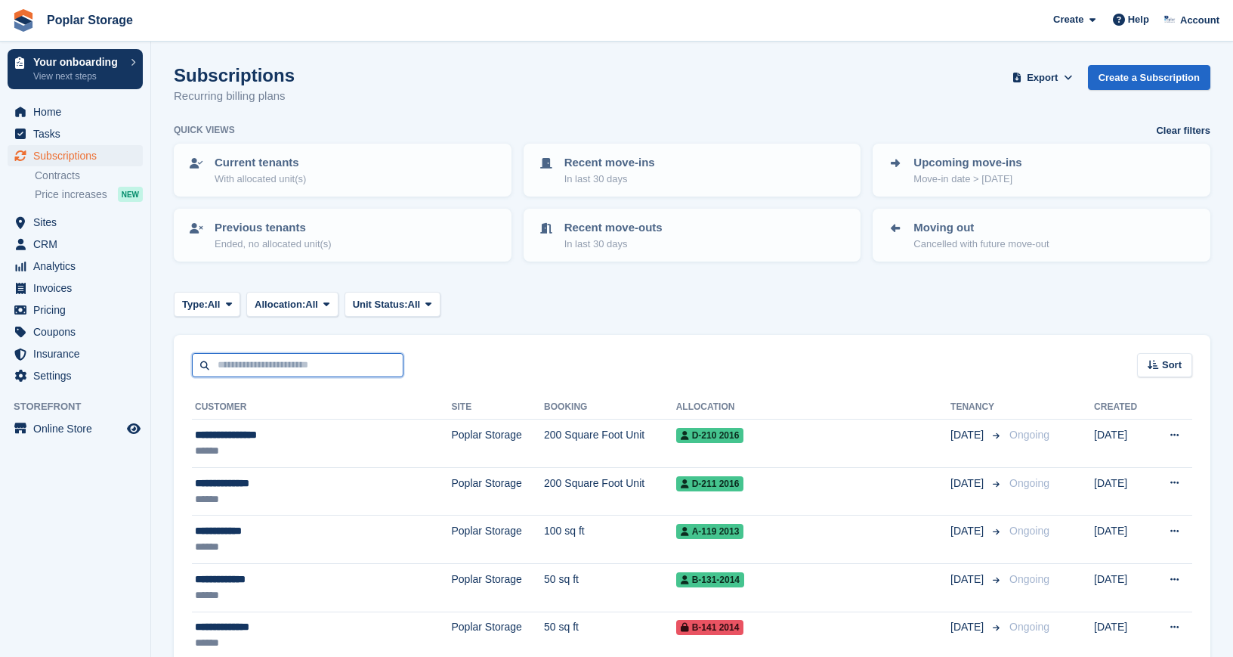
click at [244, 371] on input "text" at bounding box center [298, 365] width 212 height 25
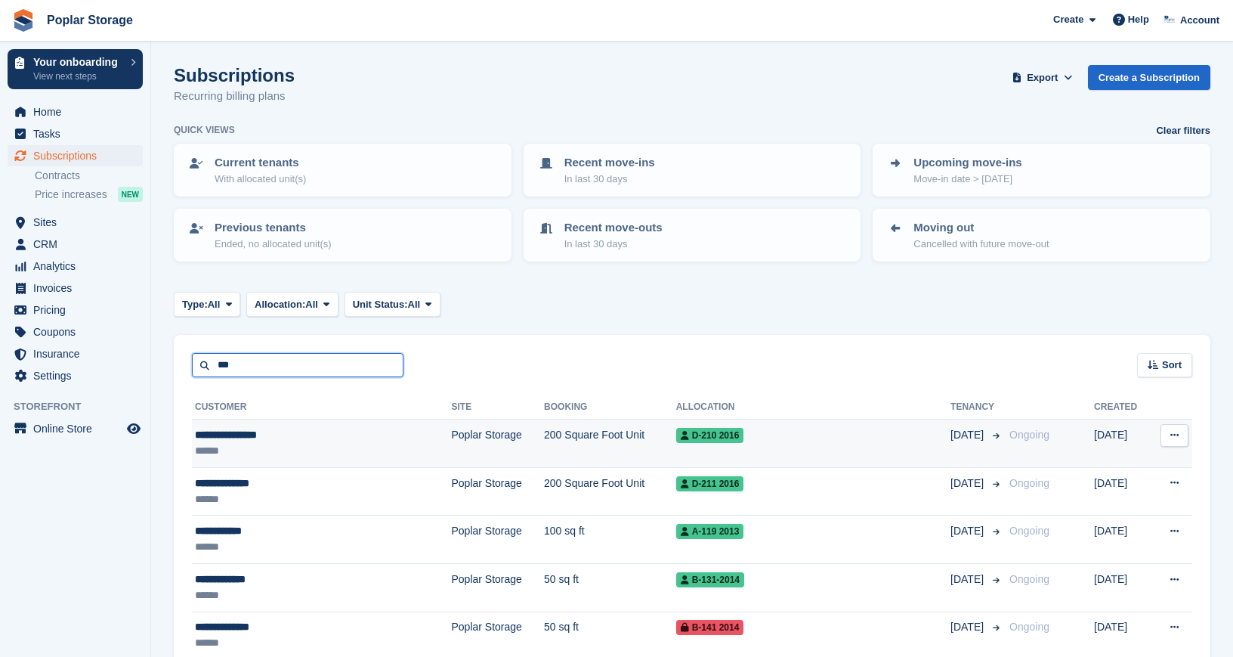
type input "***"
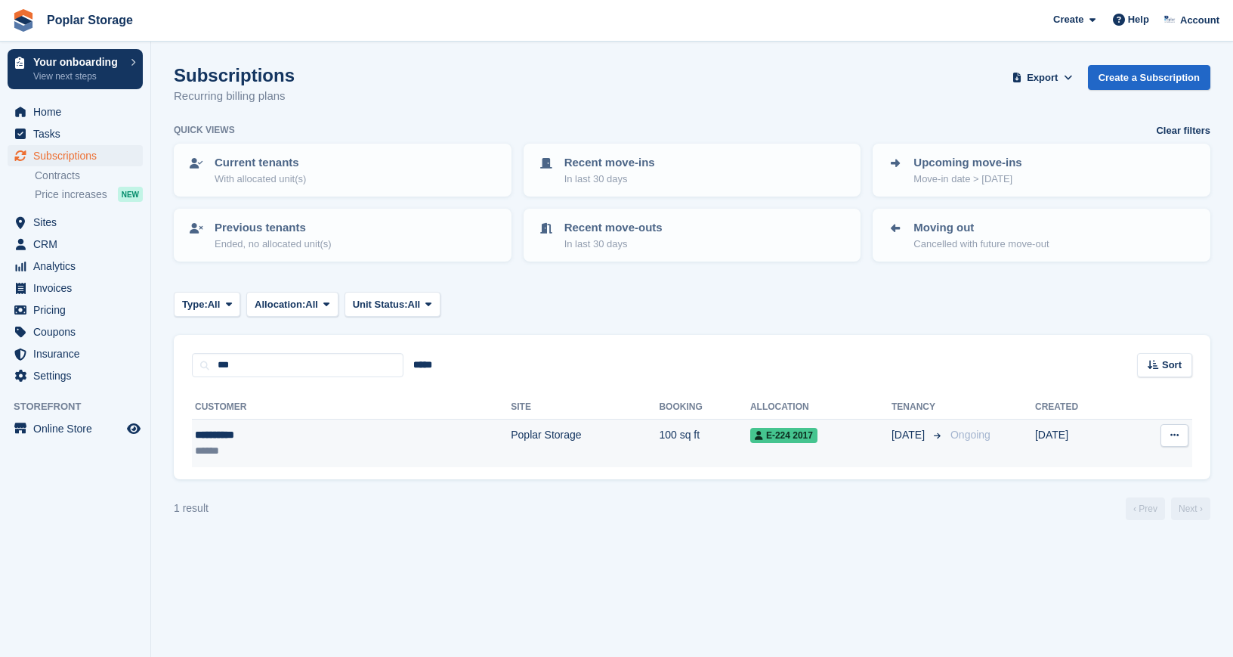
click at [280, 446] on div "******" at bounding box center [269, 451] width 149 height 16
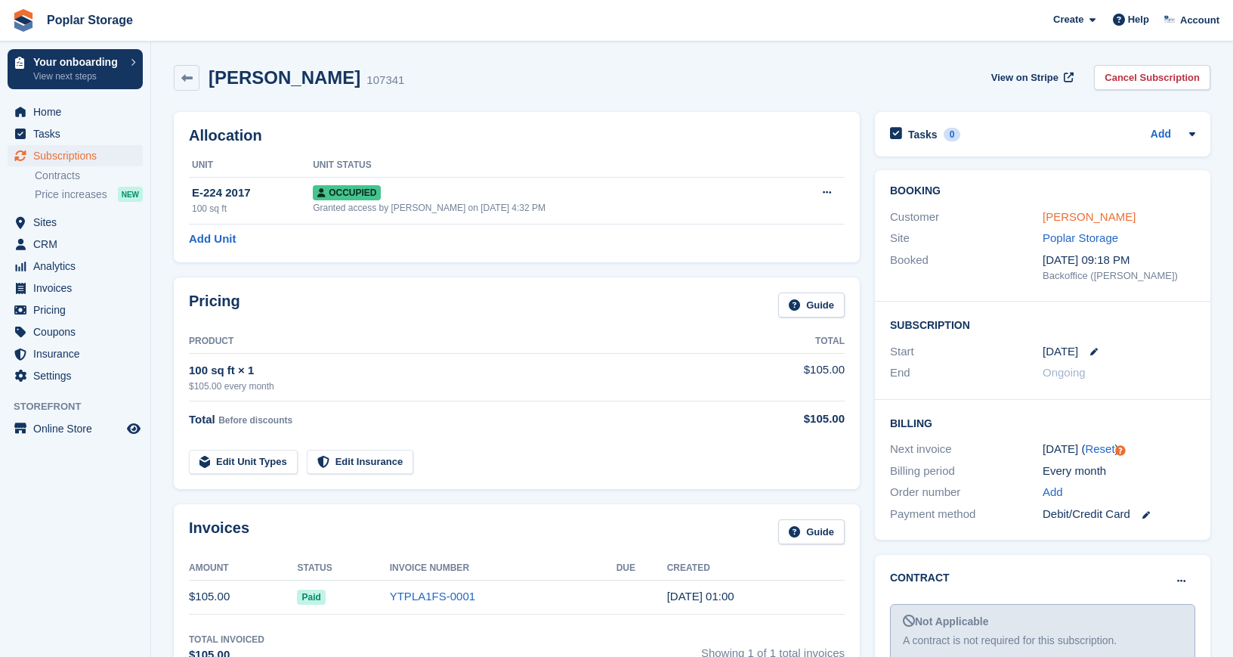
click at [1069, 221] on link "Zoe Norris" at bounding box center [1089, 216] width 93 height 13
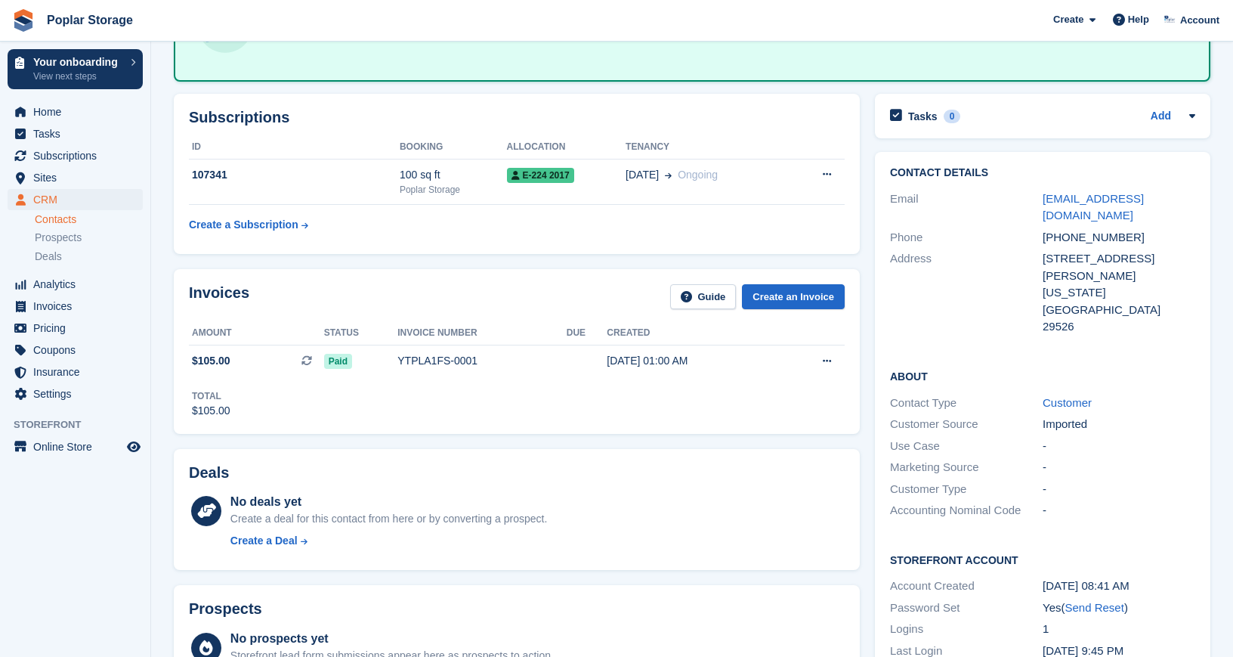
scroll to position [141, 0]
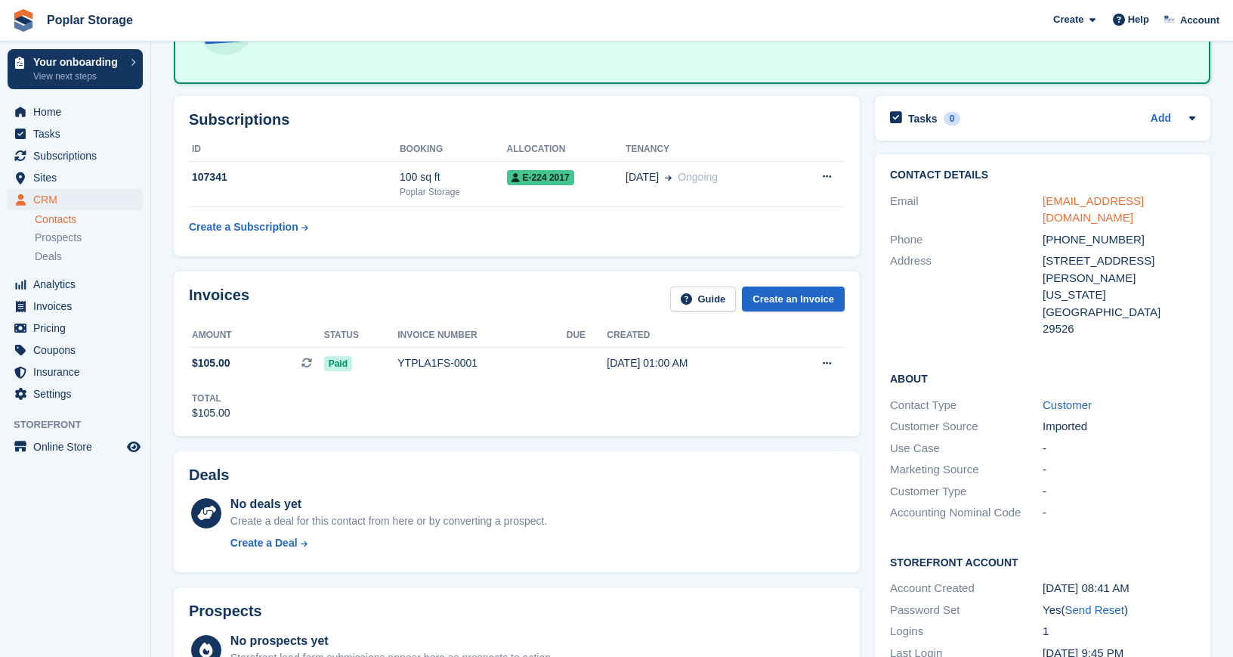
click at [1073, 199] on link "znorri57@gmail.com" at bounding box center [1093, 209] width 101 height 30
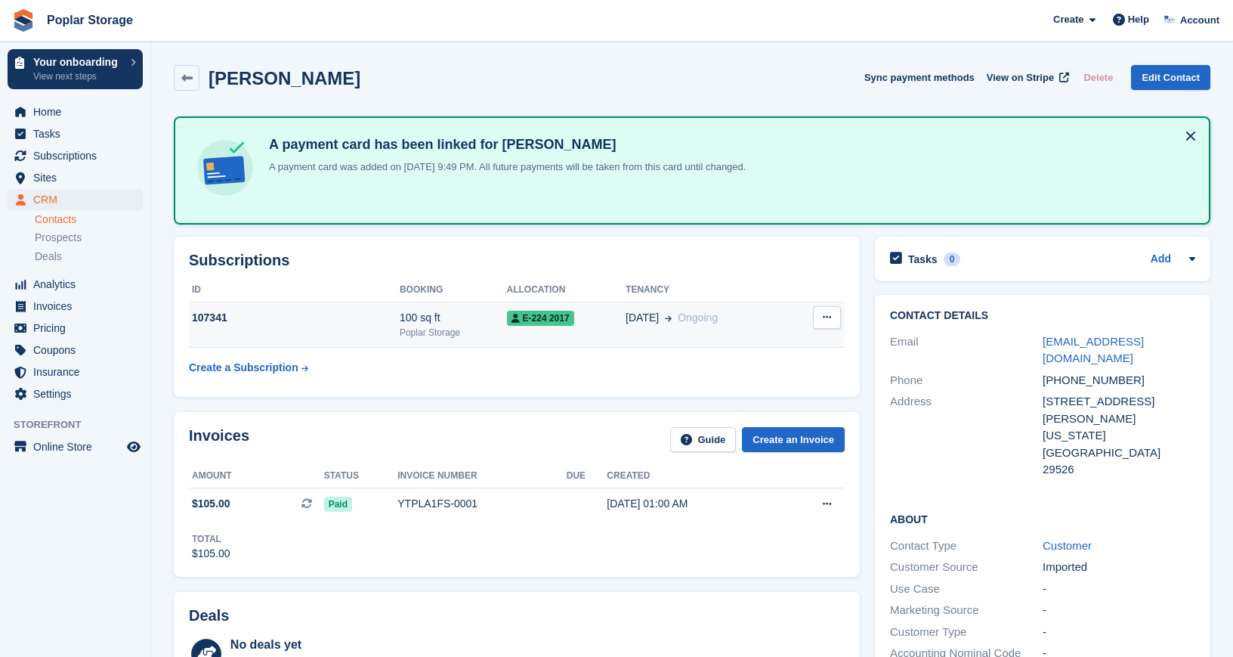
click at [759, 318] on div "01 Oct Ongoing" at bounding box center [707, 318] width 163 height 16
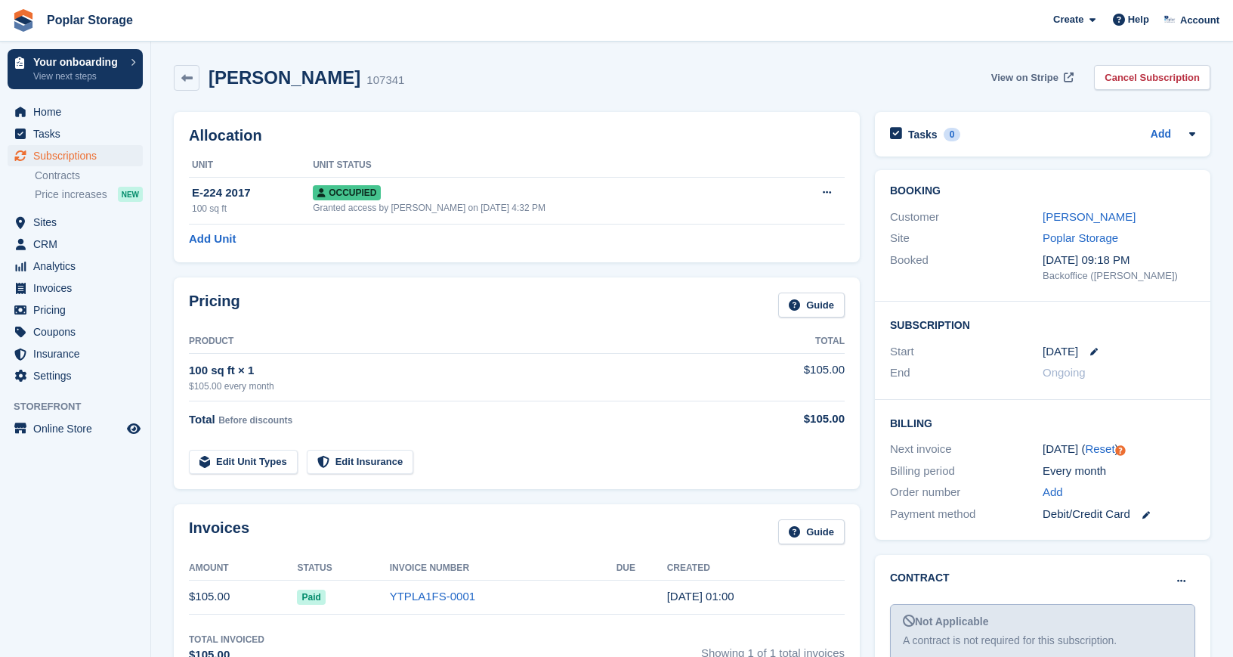
click at [1026, 79] on span "View on Stripe" at bounding box center [1025, 77] width 67 height 15
click at [194, 76] on link at bounding box center [187, 78] width 26 height 26
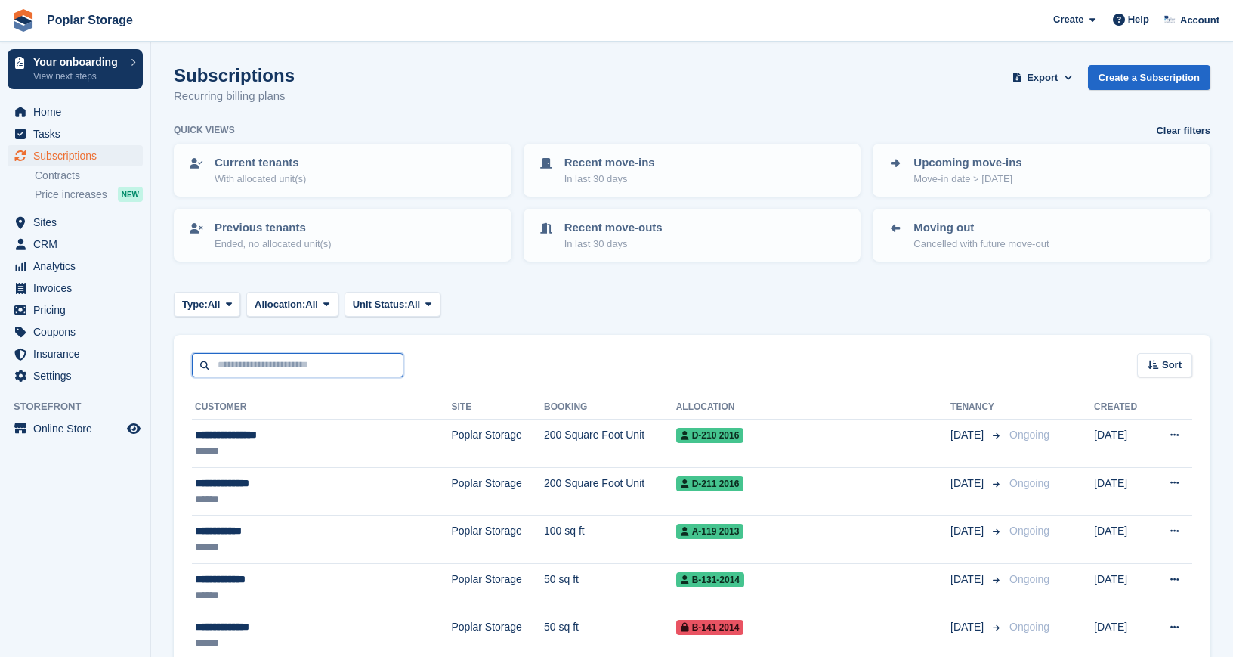
click at [247, 363] on input "text" at bounding box center [298, 365] width 212 height 25
type input "*****"
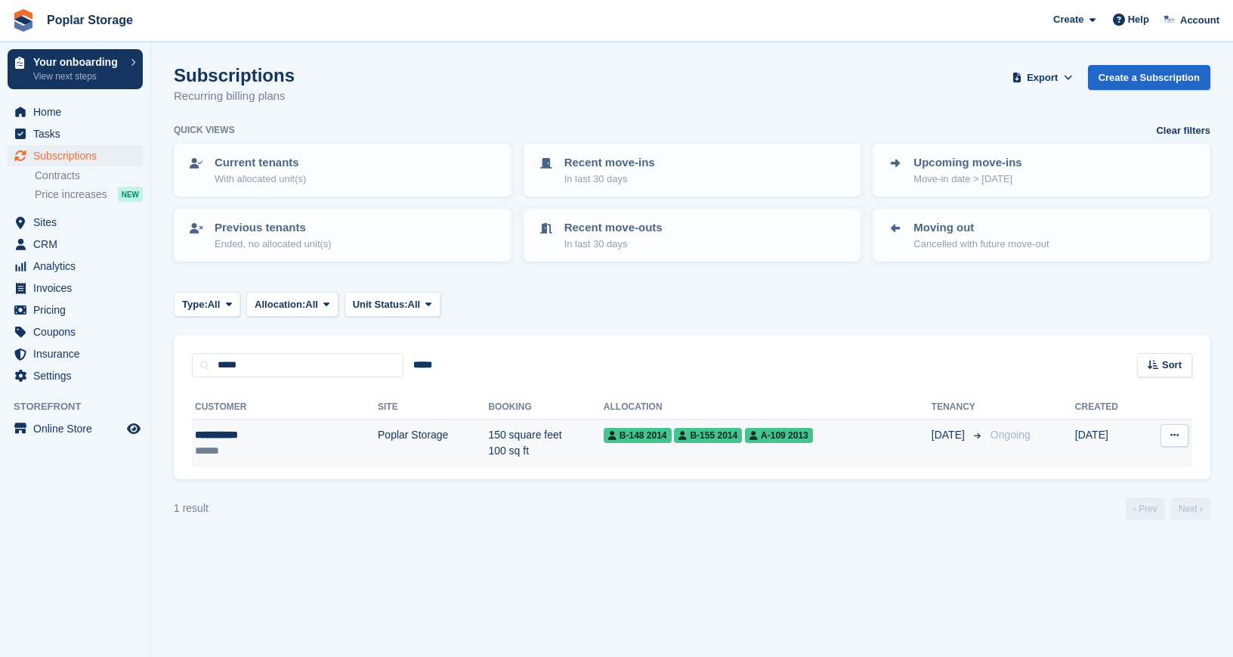
click at [234, 434] on div "**********" at bounding box center [253, 435] width 116 height 16
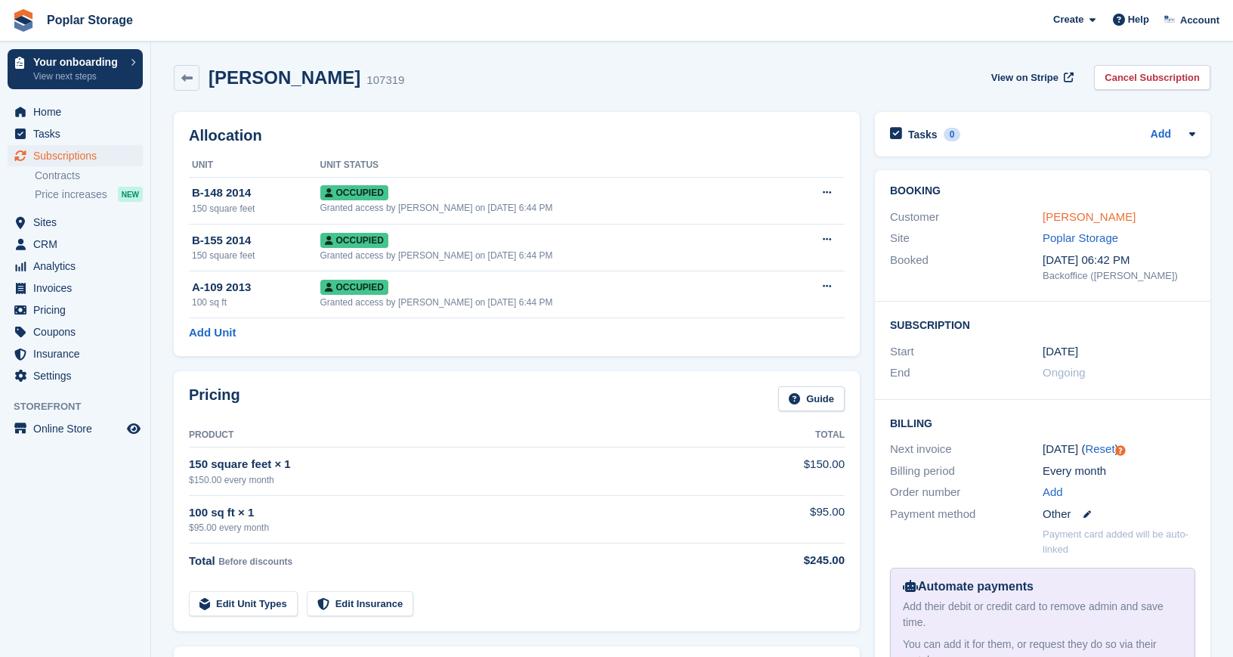
click at [1087, 216] on link "[PERSON_NAME]" at bounding box center [1089, 216] width 93 height 13
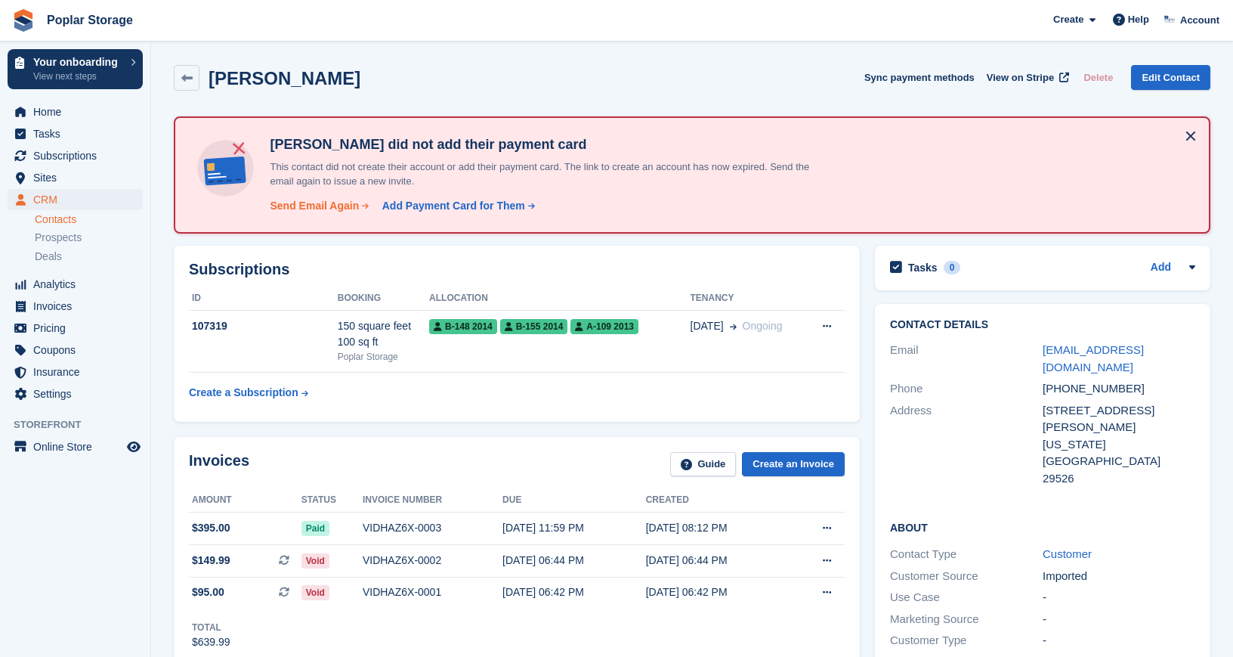
click at [310, 205] on div "Send Email Again" at bounding box center [314, 206] width 89 height 16
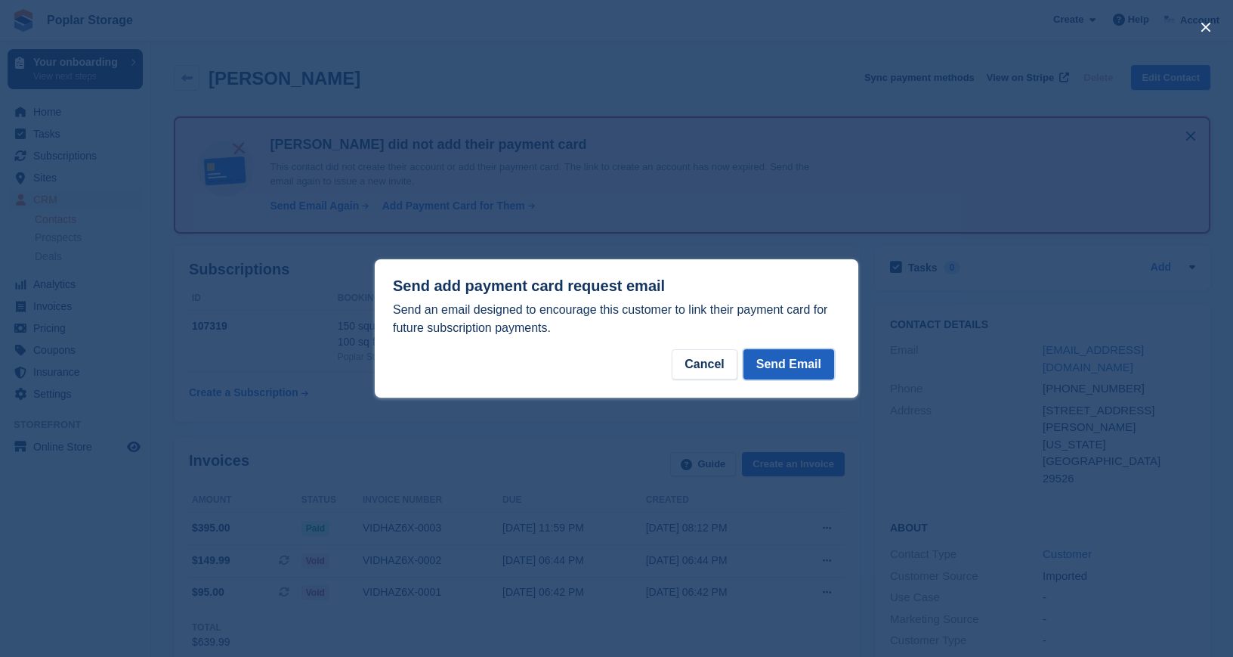
click at [800, 364] on button "Send Email" at bounding box center [789, 364] width 91 height 30
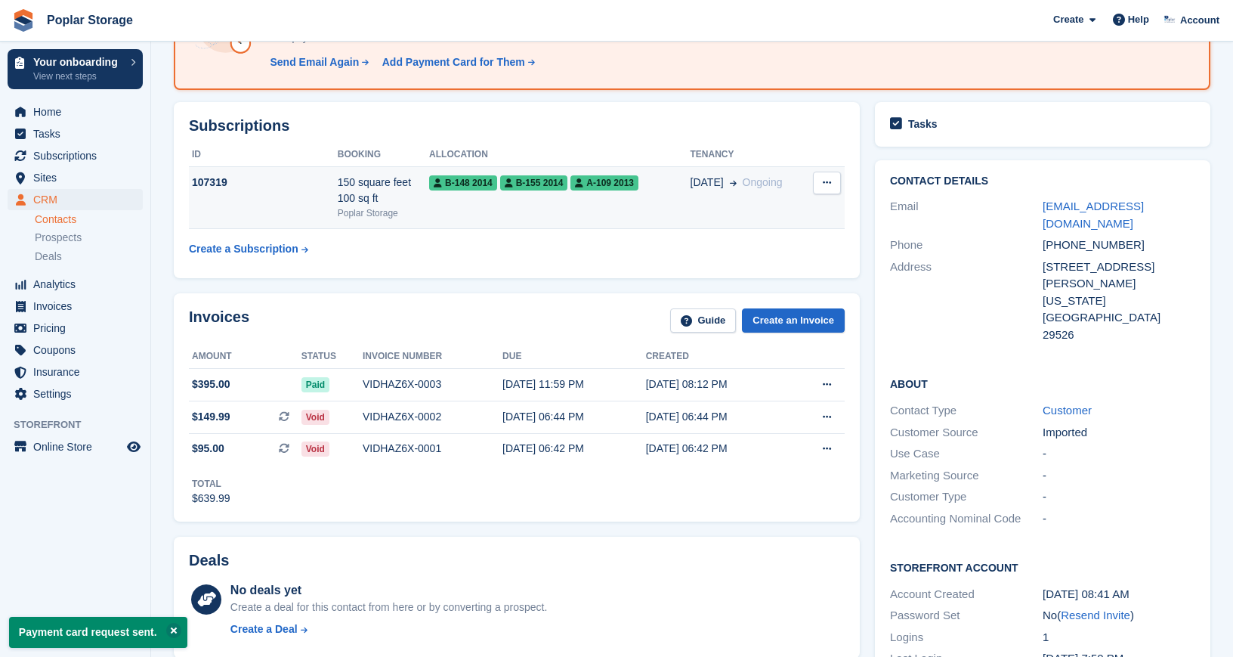
scroll to position [157, 0]
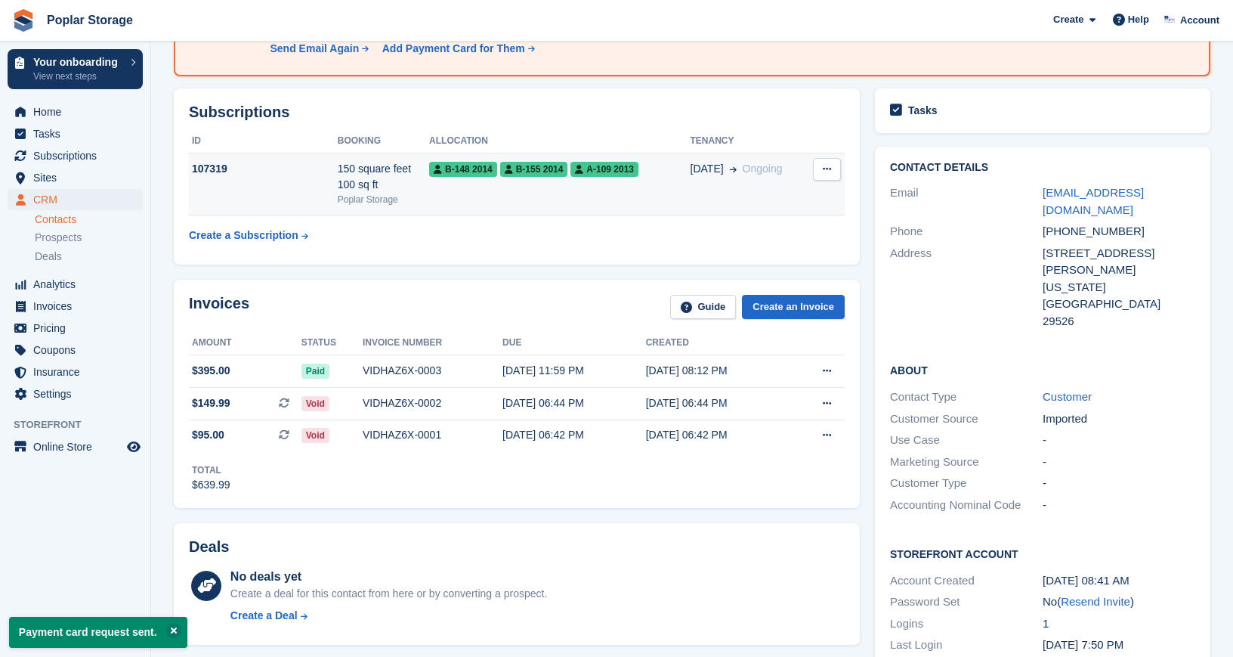
click at [542, 182] on td "B-148 2014 B-155 2014 A-109 2013" at bounding box center [559, 184] width 261 height 62
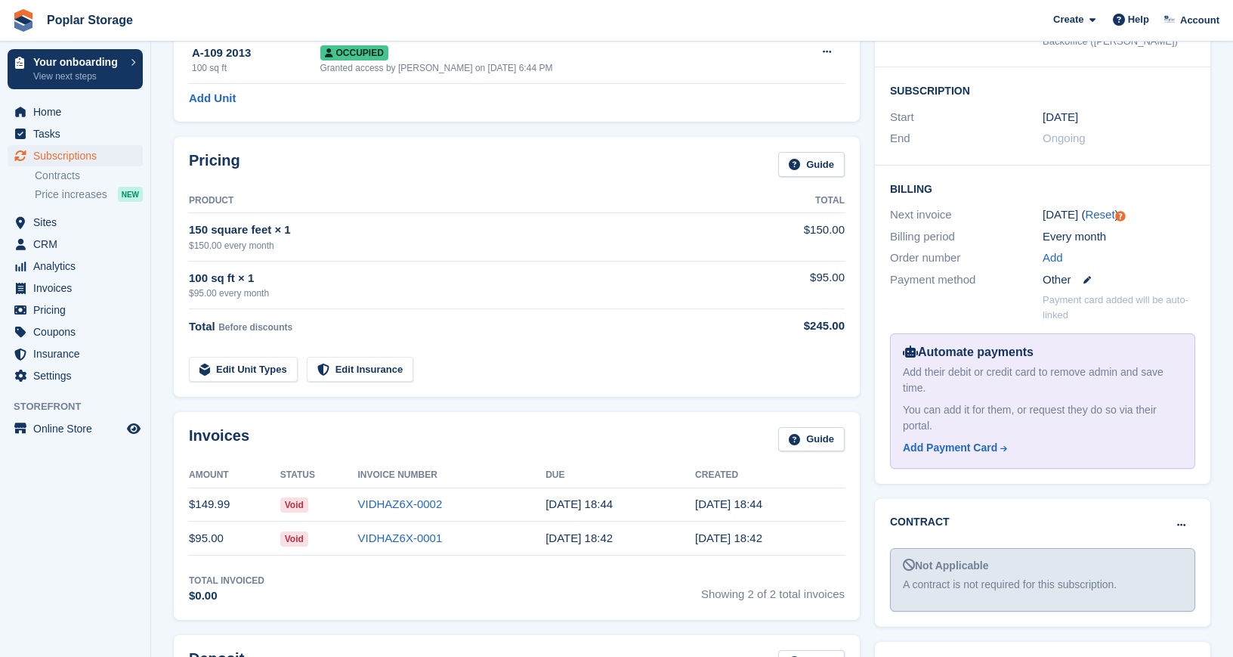
scroll to position [218, 0]
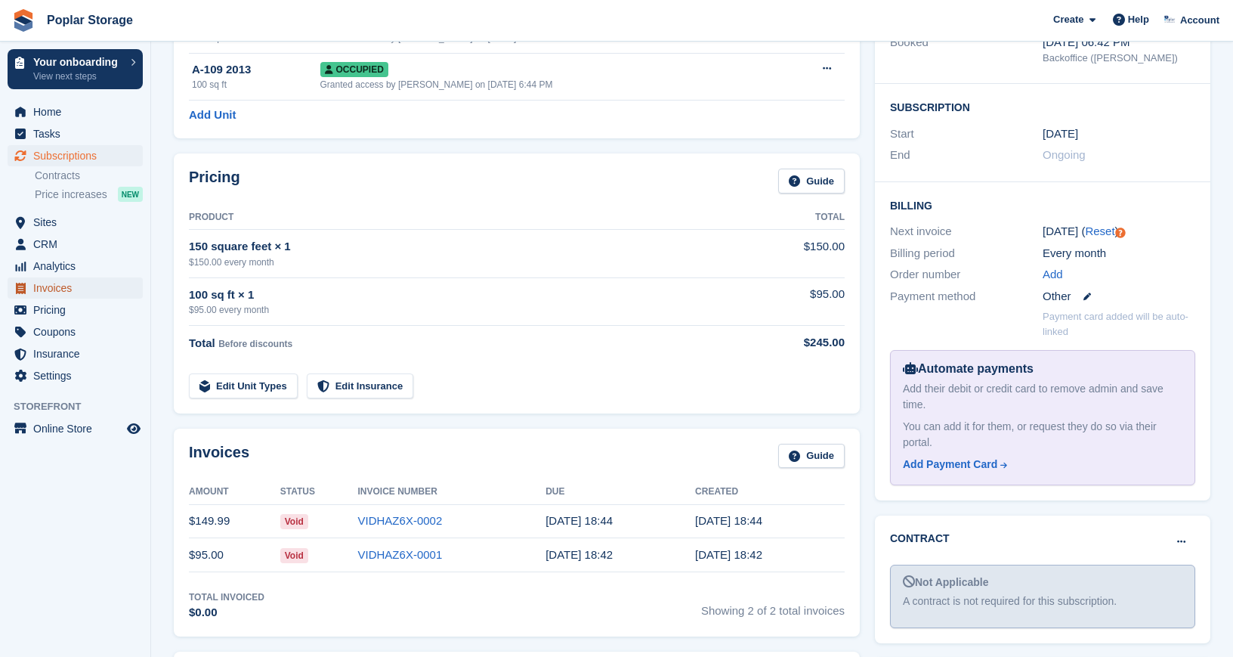
click at [63, 290] on span "Invoices" at bounding box center [78, 287] width 91 height 21
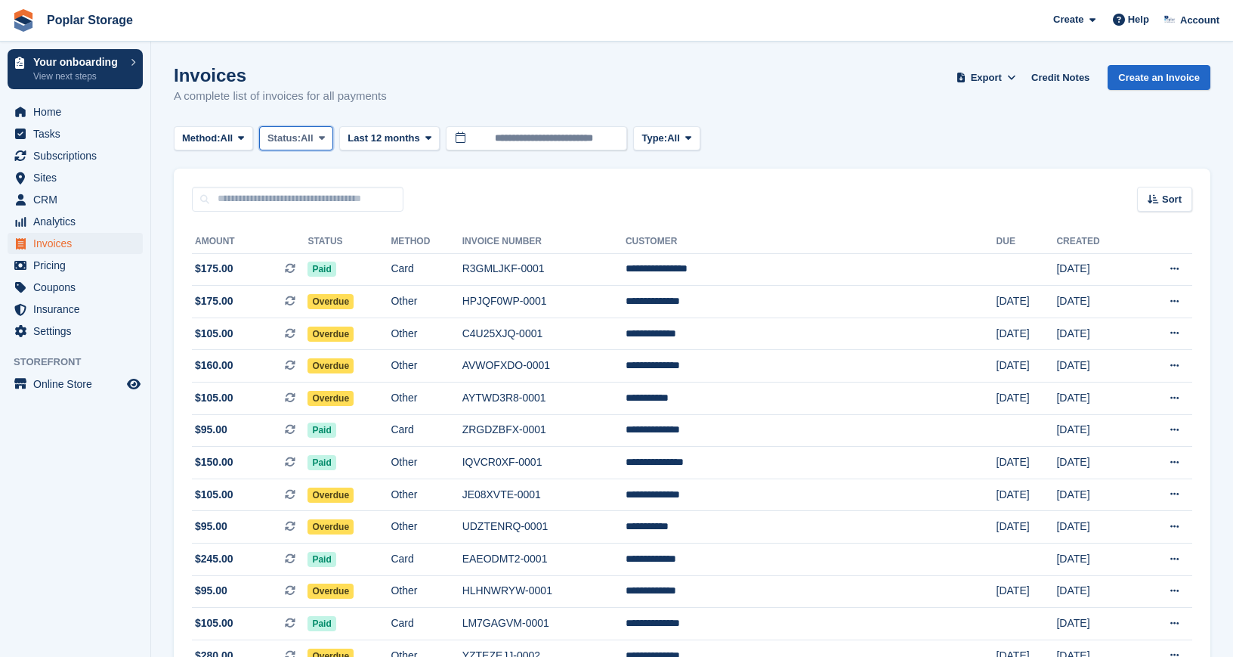
click at [314, 136] on span "All" at bounding box center [307, 138] width 13 height 15
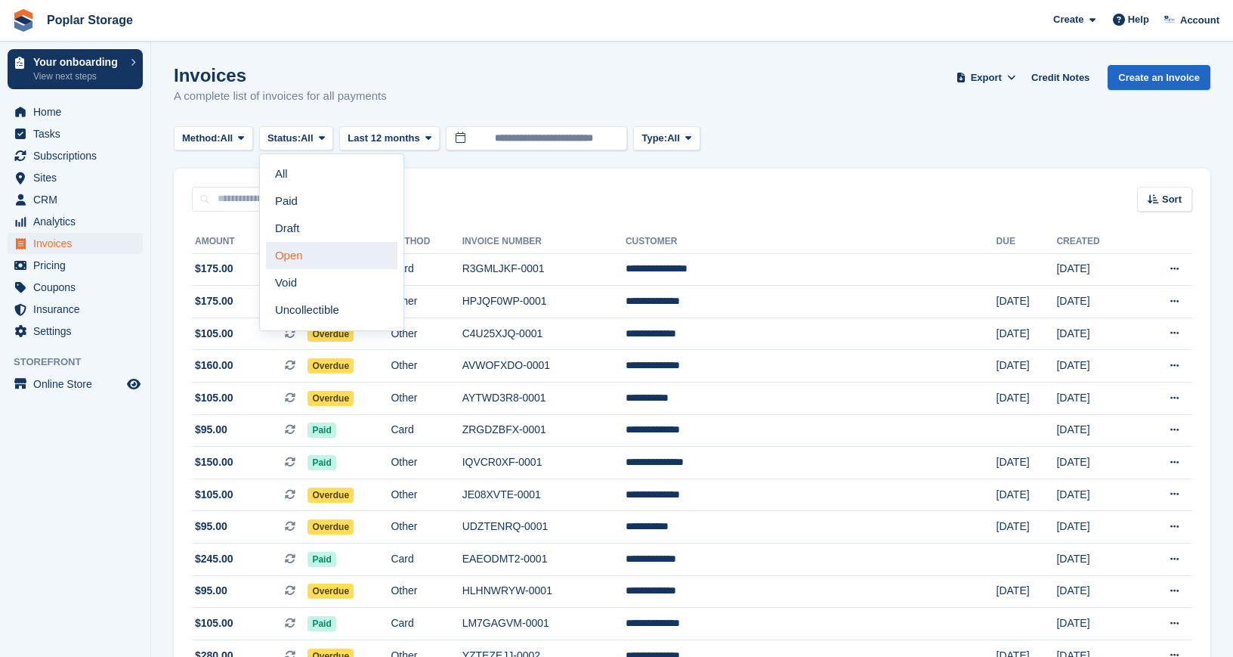
click at [292, 251] on link "Open" at bounding box center [332, 255] width 132 height 27
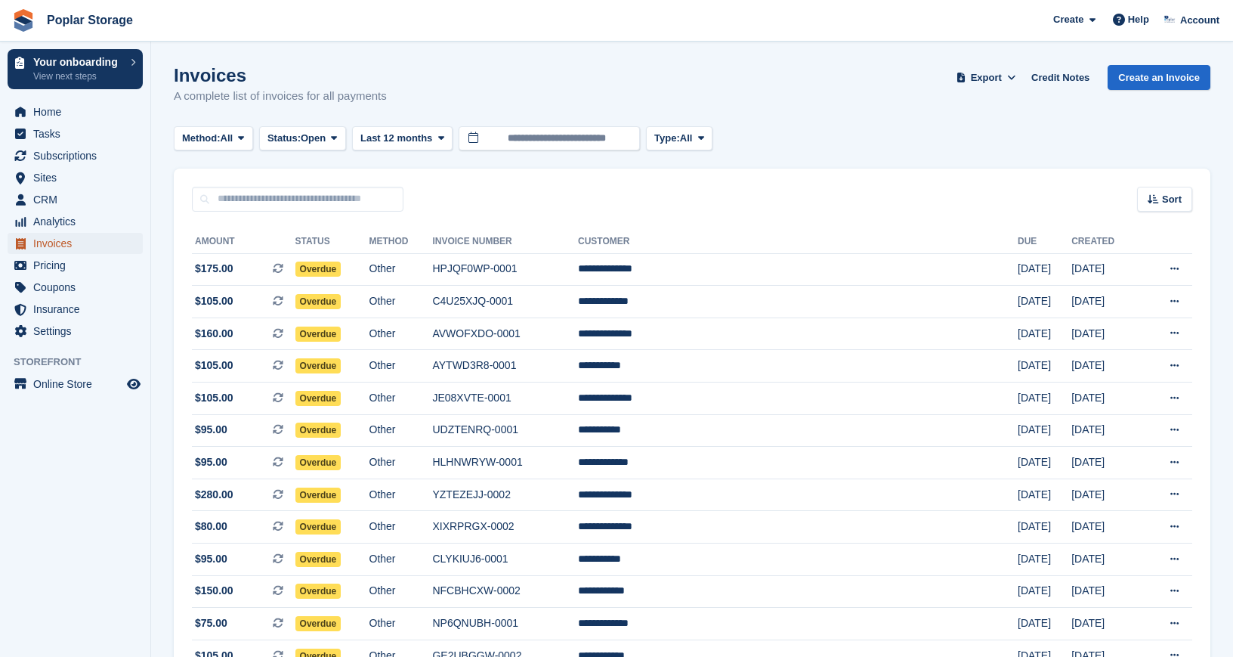
click at [57, 248] on span "Invoices" at bounding box center [78, 243] width 91 height 21
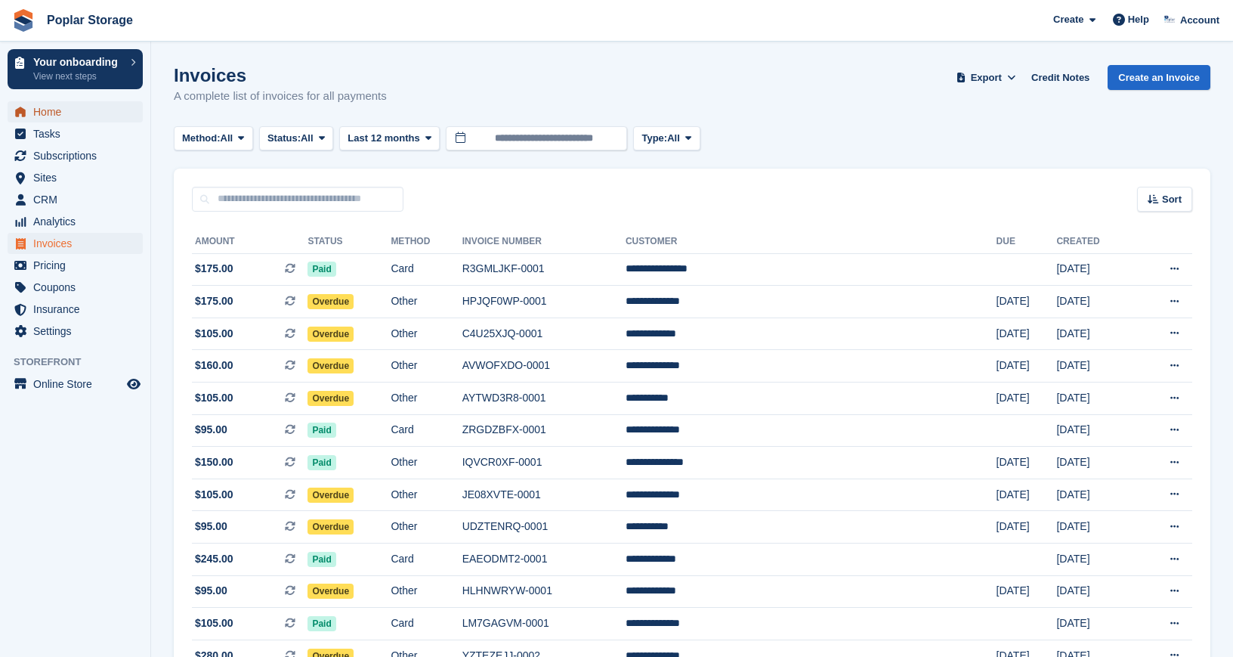
click at [57, 104] on span "Home" at bounding box center [78, 111] width 91 height 21
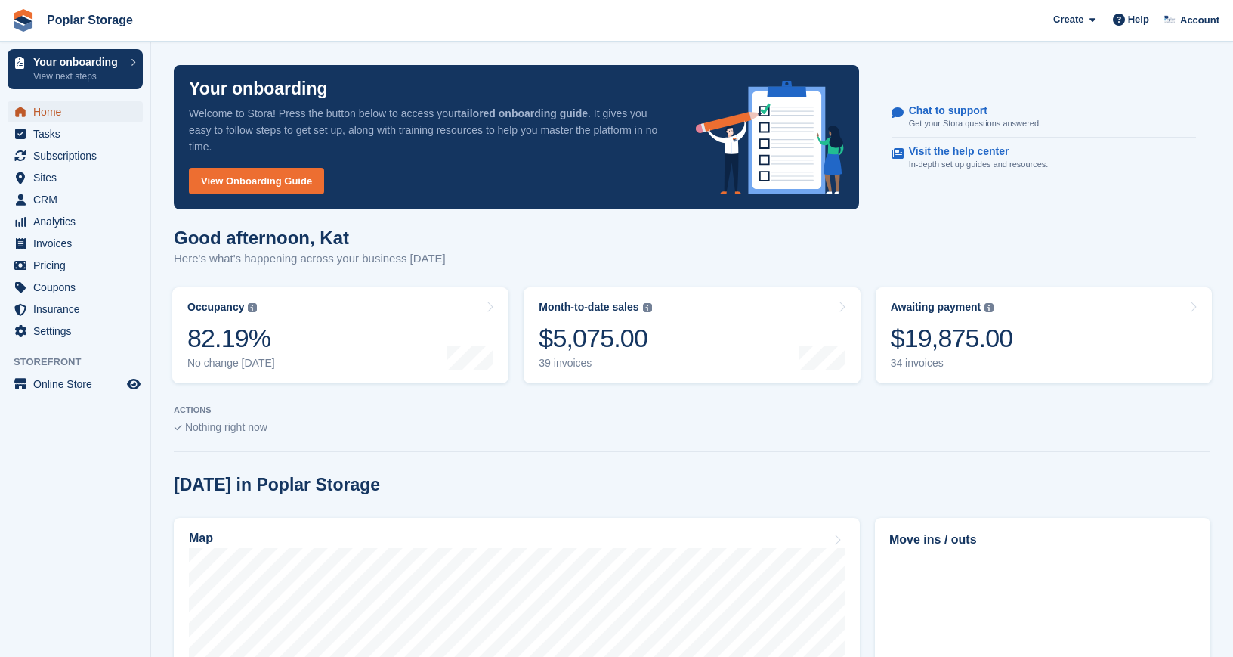
click at [65, 110] on span "Home" at bounding box center [78, 111] width 91 height 21
click at [57, 110] on span "Home" at bounding box center [78, 111] width 91 height 21
click at [56, 113] on span "Home" at bounding box center [78, 111] width 91 height 21
